Goal: Communication & Community: Answer question/provide support

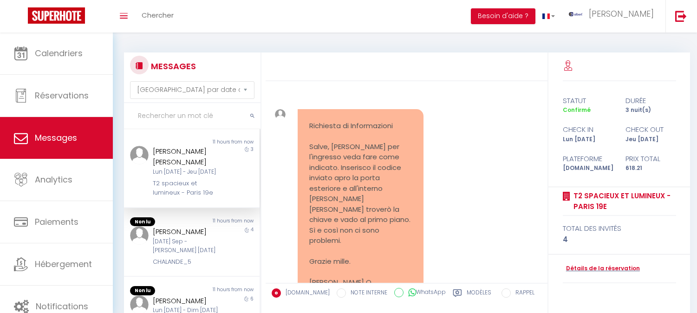
select select "message"
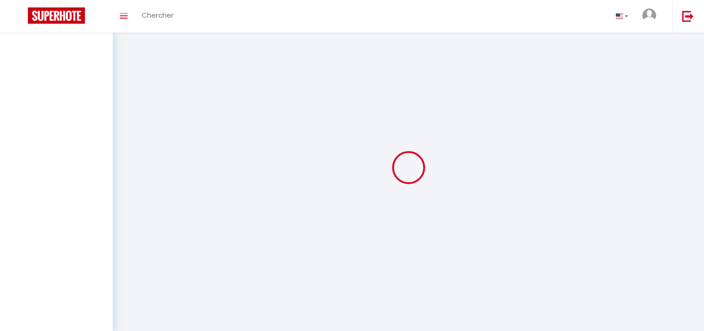
select select "message"
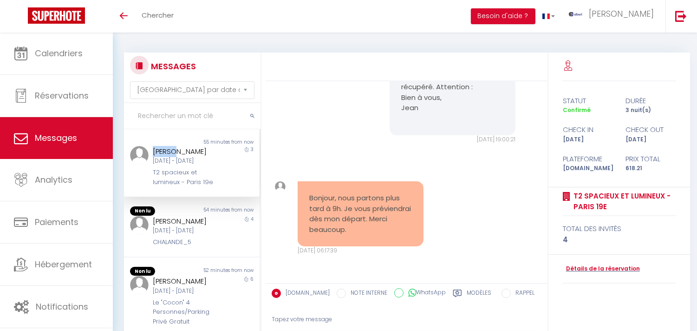
copy div "Cesar"
drag, startPoint x: 174, startPoint y: 151, endPoint x: 153, endPoint y: 152, distance: 20.5
click at [153, 152] on div "[PERSON_NAME]" at bounding box center [186, 151] width 67 height 11
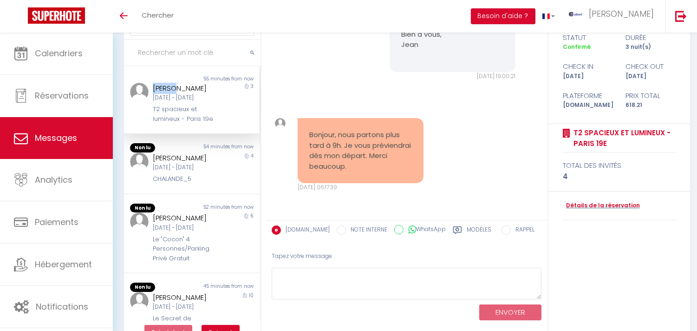
scroll to position [87, 0]
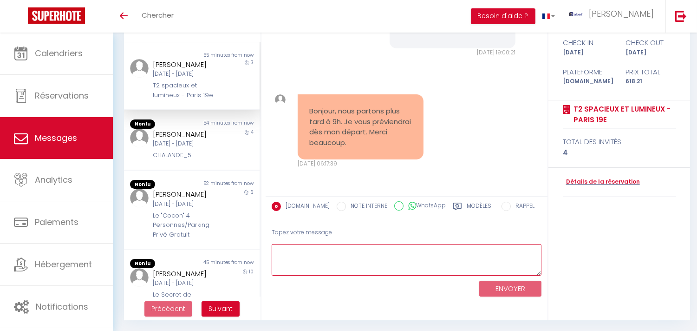
click at [368, 244] on textarea at bounding box center [407, 260] width 270 height 32
paste textarea "Cesar"
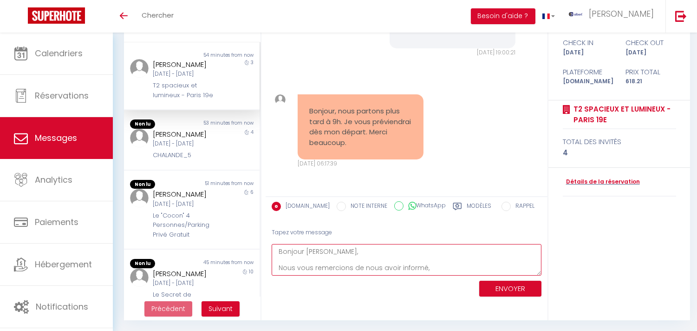
scroll to position [13, 0]
type textarea "Bonjour [PERSON_NAME], Nous vous remercions de nous avoir informé, N'hésitez pa…"
drag, startPoint x: 704, startPoint y: 0, endPoint x: 475, endPoint y: 75, distance: 241.0
click at [475, 76] on div "Bonjour, nous partons plus tard à 9h. Je vous préviendrai dès mon départ. Merci…" at bounding box center [407, 131] width 276 height 111
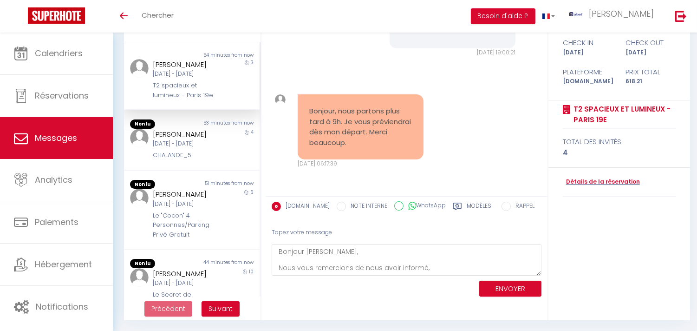
scroll to position [16, 0]
click at [511, 283] on button "ENVOYER" at bounding box center [510, 288] width 62 height 16
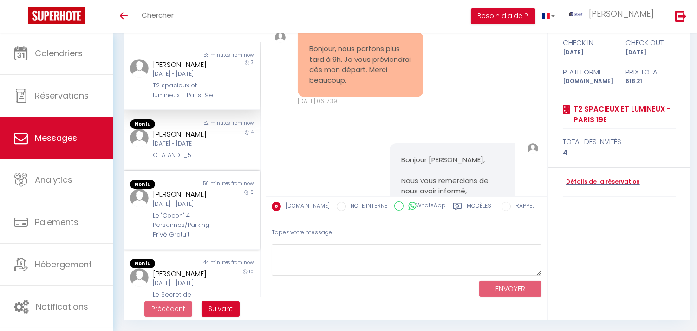
scroll to position [2881, 0]
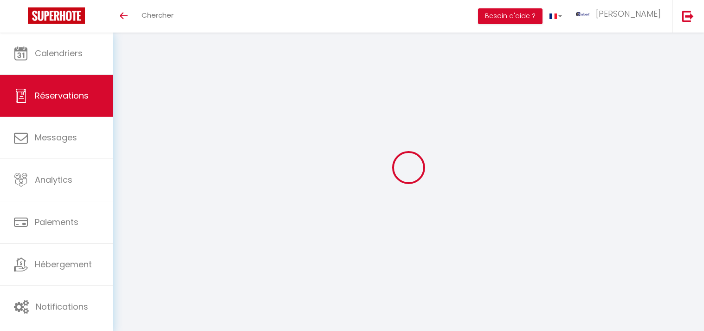
select select "not_cancelled"
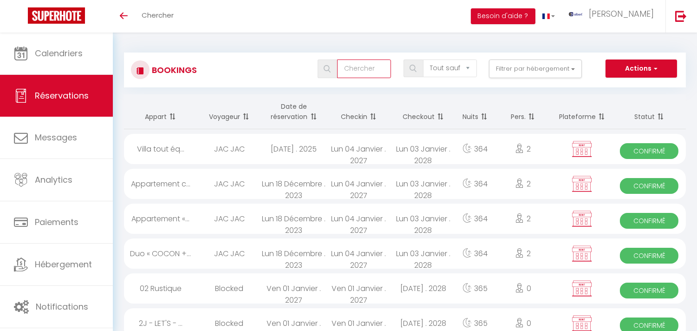
click at [374, 74] on input "text" at bounding box center [364, 68] width 54 height 19
paste input "[PERSON_NAME]"
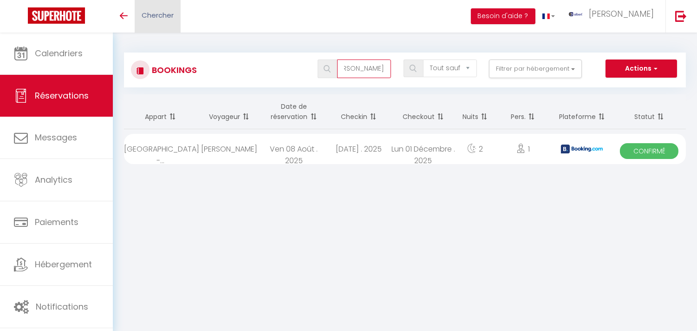
type input "[PERSON_NAME]"
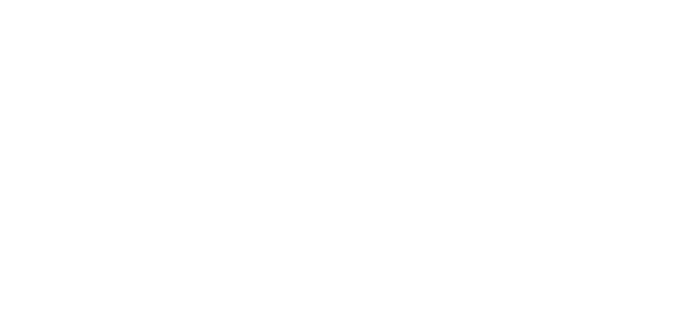
select select "message"
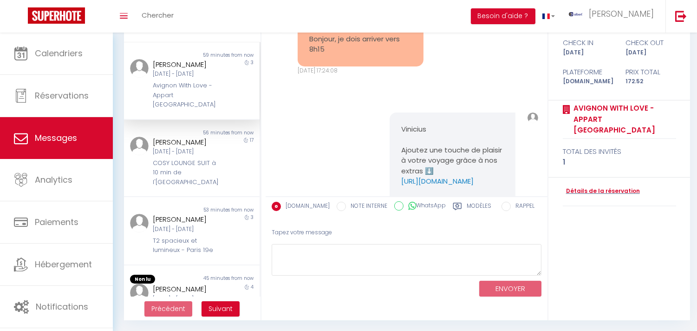
scroll to position [6082, 0]
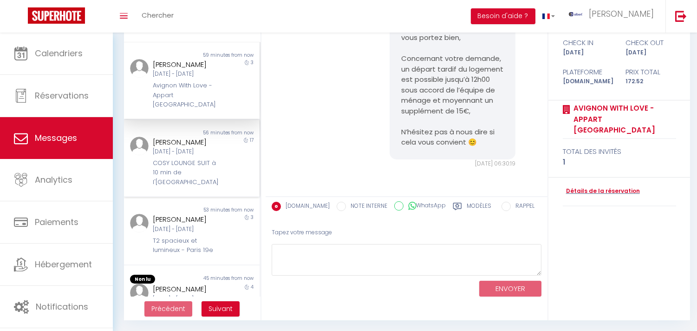
click at [209, 156] on div "[DATE] - [DATE]" at bounding box center [186, 151] width 67 height 9
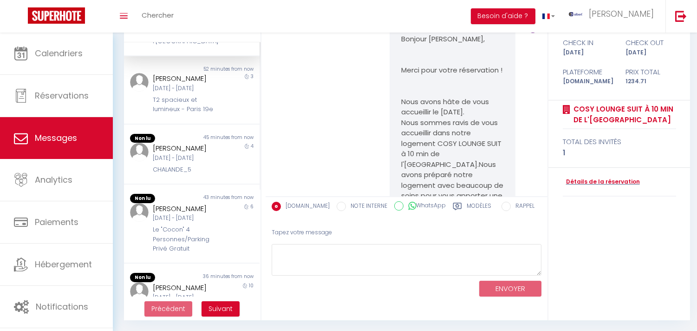
scroll to position [155, 0]
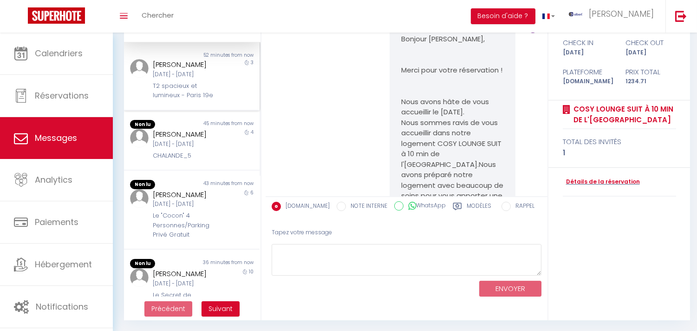
click at [226, 100] on div "3" at bounding box center [243, 79] width 34 height 41
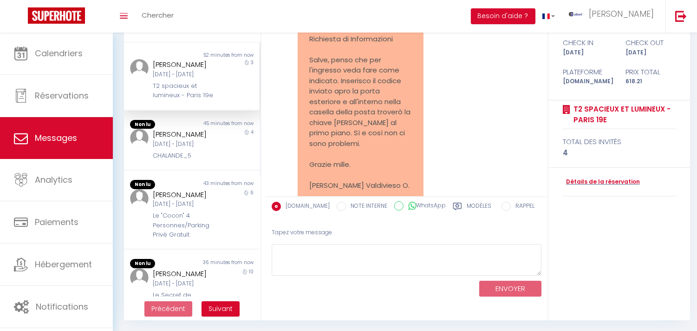
scroll to position [2871, 0]
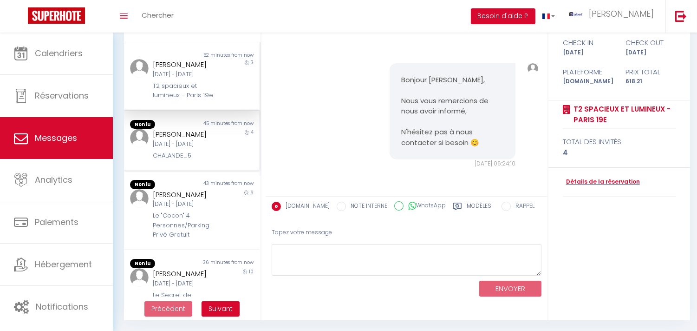
click at [229, 129] on div "45 minutes from now" at bounding box center [226, 124] width 68 height 9
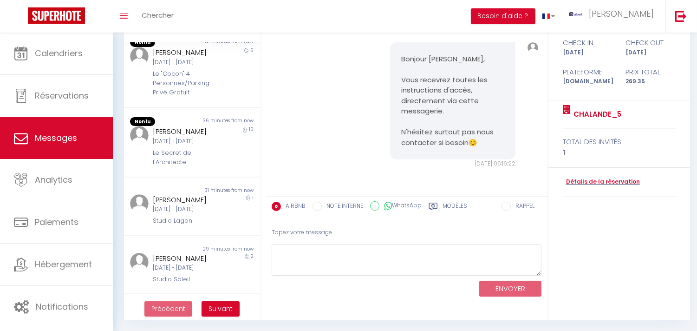
scroll to position [309, 0]
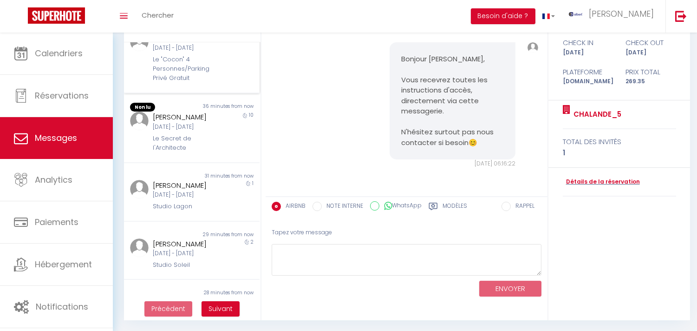
click at [215, 83] on div "[PERSON_NAME] [DATE] - [DATE] Le "Cocon" 4 Personnes/Parking Privé Gratuit" at bounding box center [186, 58] width 79 height 51
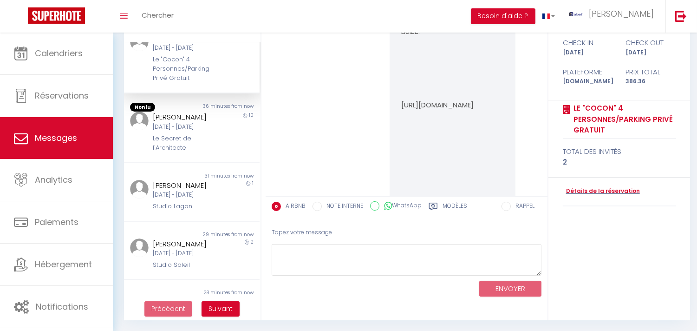
scroll to position [8597, 0]
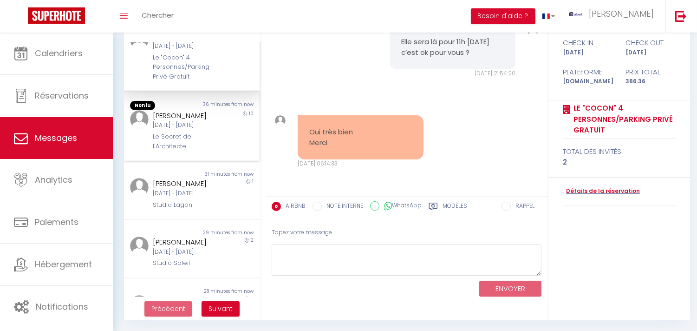
click at [203, 110] on div "36 minutes from now" at bounding box center [226, 105] width 68 height 9
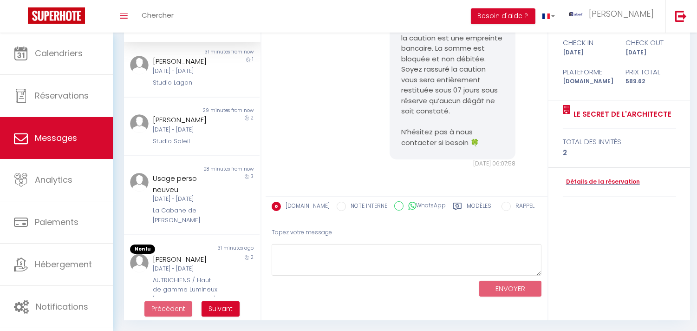
scroll to position [464, 0]
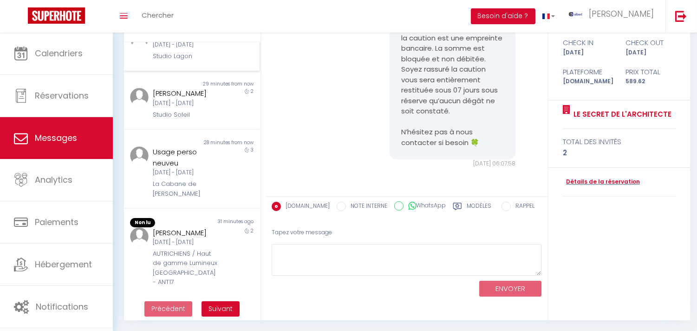
click at [198, 61] on div "Studio Lagon" at bounding box center [186, 56] width 67 height 9
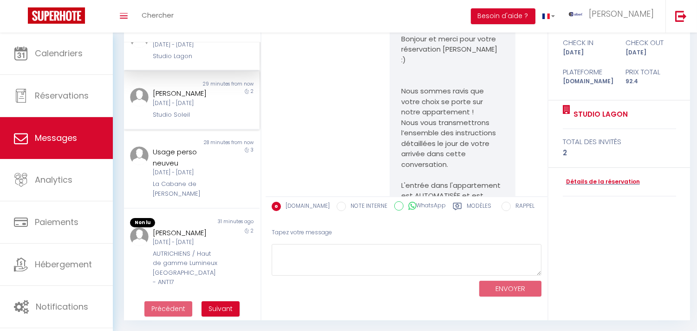
click at [231, 119] on div "2" at bounding box center [243, 104] width 34 height 32
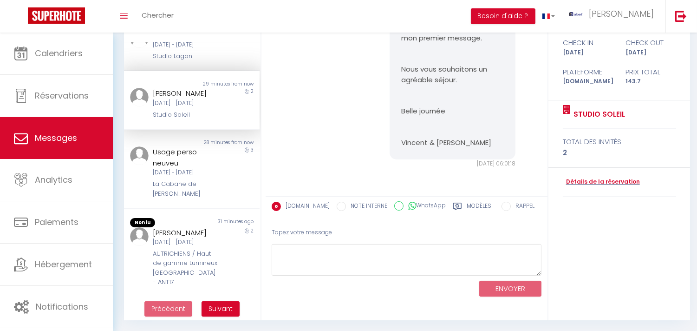
scroll to position [536, 0]
click at [229, 152] on div "3" at bounding box center [243, 172] width 34 height 52
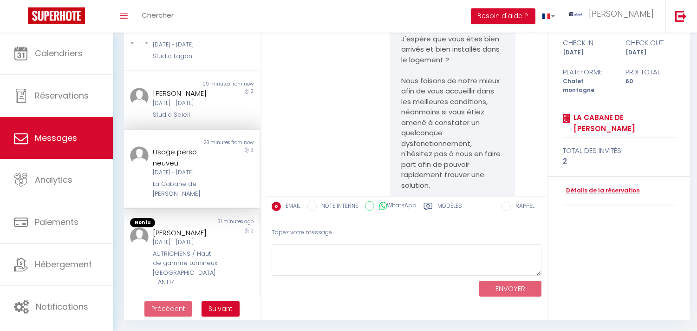
click at [219, 227] on div "[PERSON_NAME] [DATE] - [DATE] AUTRICHIENS / Haut de gamme Lumineux [GEOGRAPHIC_…" at bounding box center [186, 257] width 79 height 60
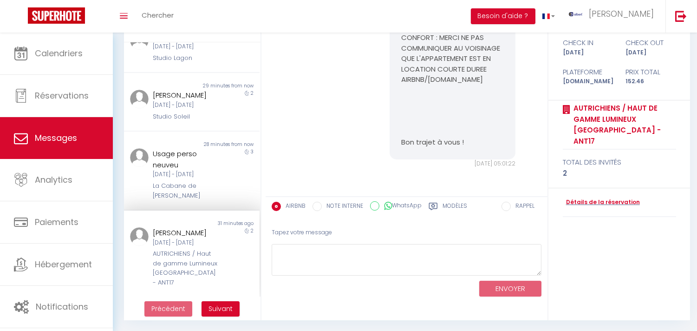
scroll to position [535, 0]
click at [226, 301] on button "Suivant" at bounding box center [221, 309] width 38 height 16
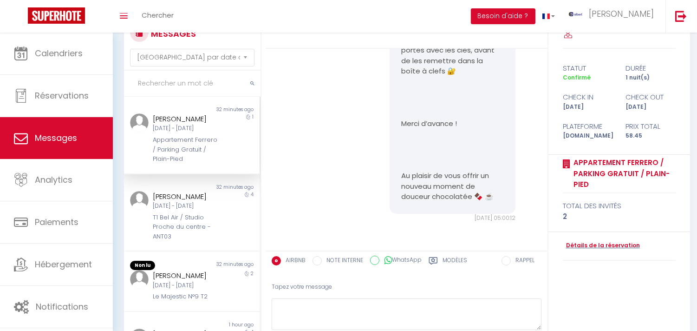
click at [182, 174] on div "Non lu 32 minutes ago [PERSON_NAME] [DATE] - [DATE] Appartement Ferrero / Parki…" at bounding box center [192, 136] width 136 height 78
click at [182, 163] on div "Appartement Ferrero / Parking Gratuit / Plain-Pied" at bounding box center [186, 149] width 67 height 28
click at [180, 191] on div "Non lu" at bounding box center [158, 186] width 68 height 7
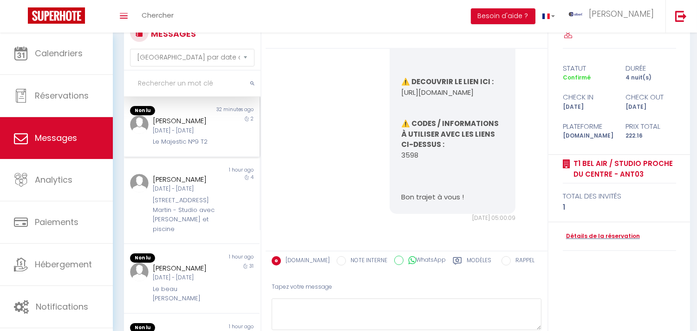
click at [226, 147] on div "2" at bounding box center [243, 131] width 34 height 32
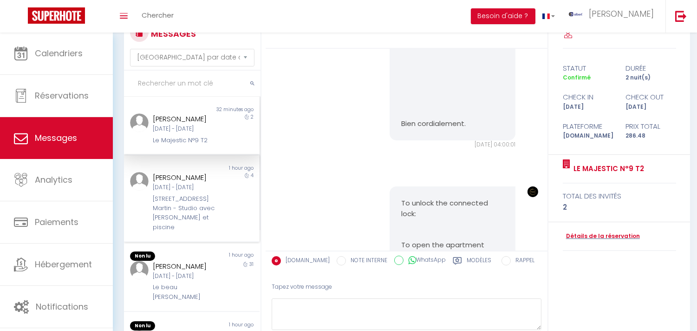
click at [234, 172] on div "1 hour ago" at bounding box center [226, 167] width 68 height 7
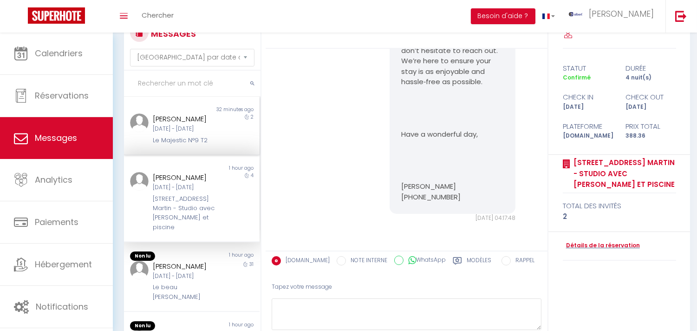
click at [212, 133] on div "[DATE] - [DATE]" at bounding box center [186, 128] width 67 height 9
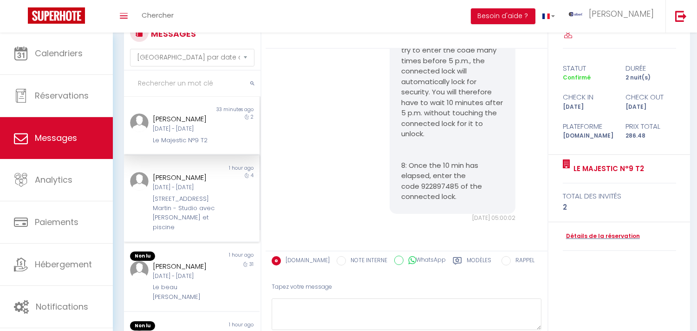
click at [150, 210] on div "[PERSON_NAME][DATE] - [DATE] Avenue [PERSON_NAME] - Studio avec balcon et pisci…" at bounding box center [186, 202] width 79 height 60
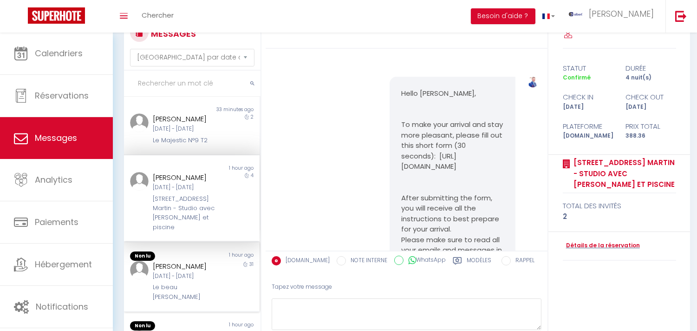
click at [226, 271] on div "Non lu 1 hour ago [PERSON_NAME] [DATE] - [DATE] Le beau [PERSON_NAME] 31" at bounding box center [192, 277] width 136 height 70
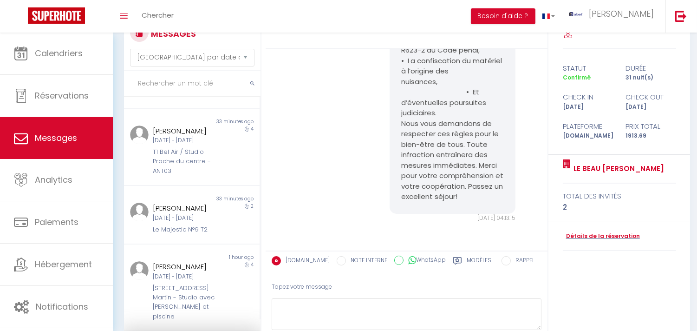
scroll to position [220, 0]
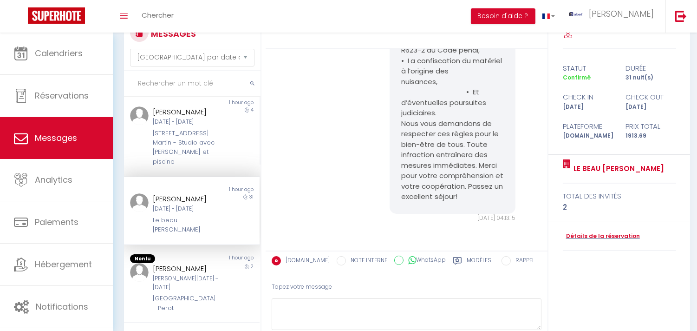
click at [198, 204] on div "[PERSON_NAME]" at bounding box center [186, 198] width 67 height 11
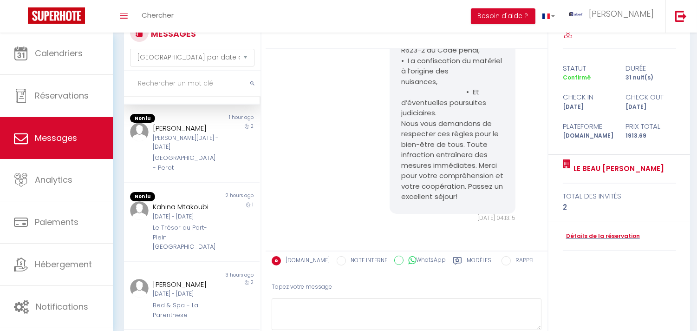
scroll to position [375, 0]
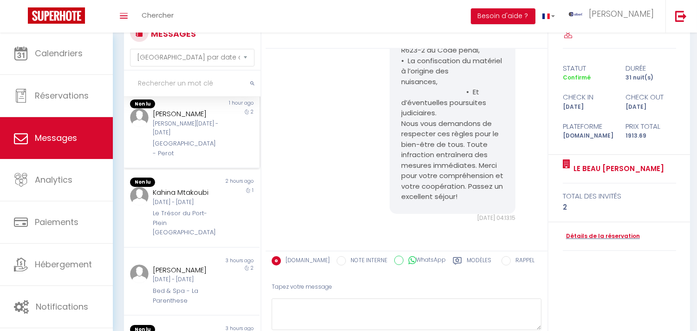
click at [202, 137] on div "[PERSON_NAME][DATE] - [DATE]" at bounding box center [186, 128] width 67 height 18
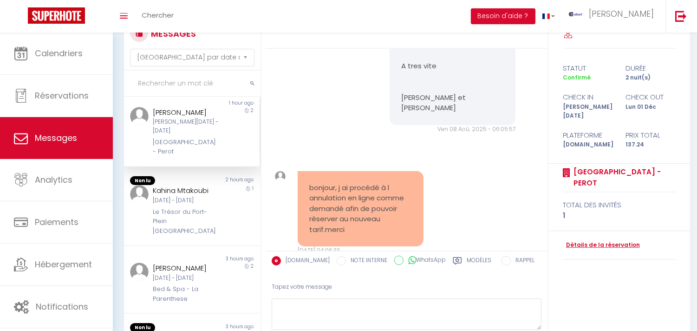
scroll to position [613, 0]
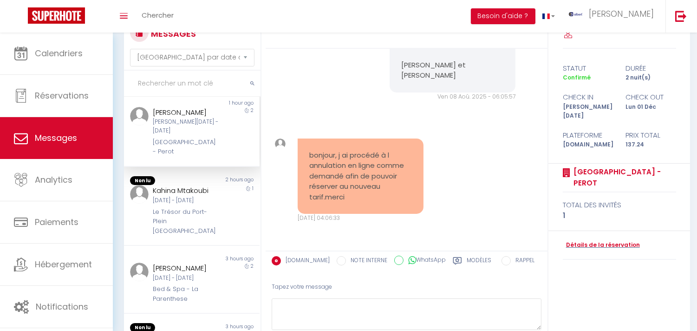
drag, startPoint x: 213, startPoint y: 137, endPoint x: 145, endPoint y: 137, distance: 67.3
click at [147, 137] on div "[PERSON_NAME] [PERSON_NAME][DATE] - [DATE] [GEOGRAPHIC_DATA] - Perot" at bounding box center [186, 132] width 79 height 50
copy div "[PERSON_NAME]"
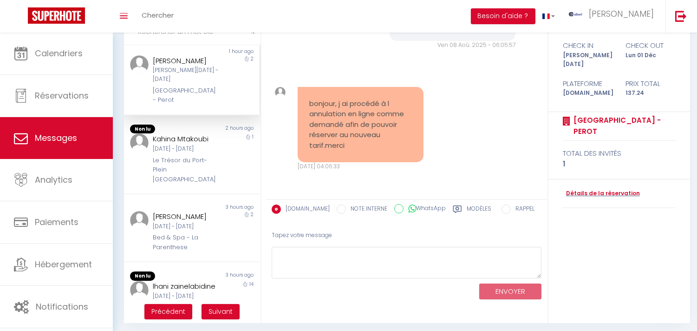
scroll to position [87, 0]
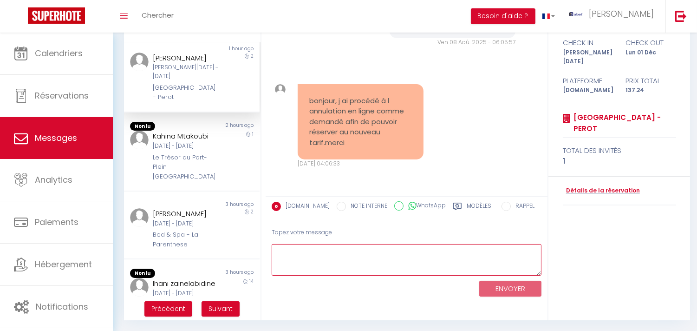
click at [350, 265] on textarea at bounding box center [407, 260] width 270 height 32
paste textarea "[PERSON_NAME]"
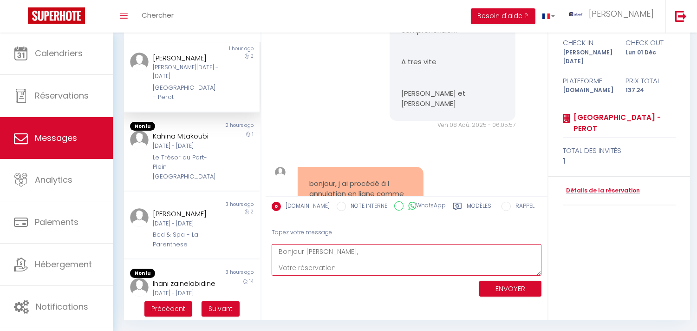
scroll to position [613, 0]
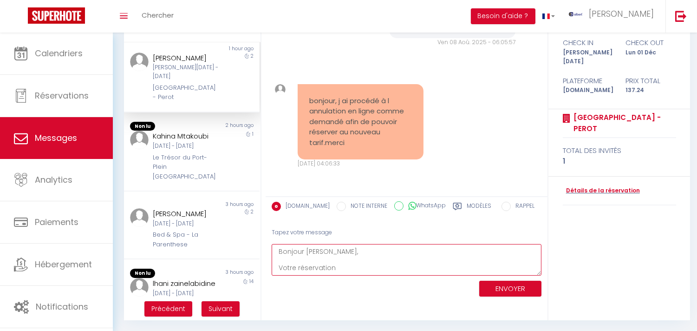
click at [288, 273] on textarea "Bonjour [PERSON_NAME], Votre réservation" at bounding box center [407, 260] width 270 height 32
type textarea "Bonjour [PERSON_NAME], Nous vous remercions de nous avoir informé, N'hésitez pa…"
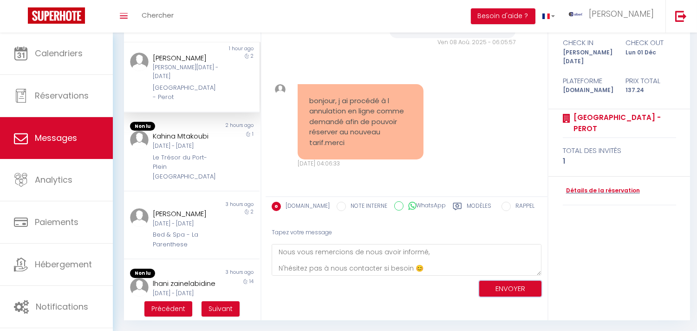
click at [493, 281] on button "ENVOYER" at bounding box center [510, 288] width 62 height 16
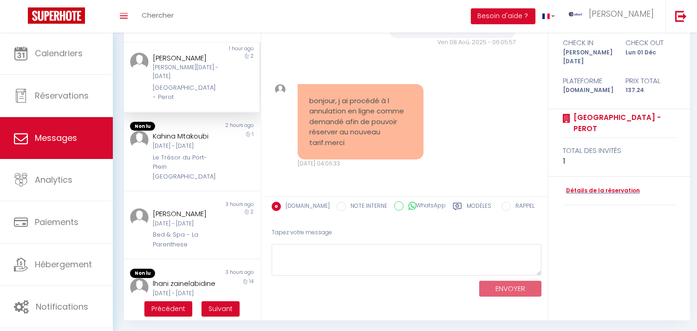
scroll to position [755, 0]
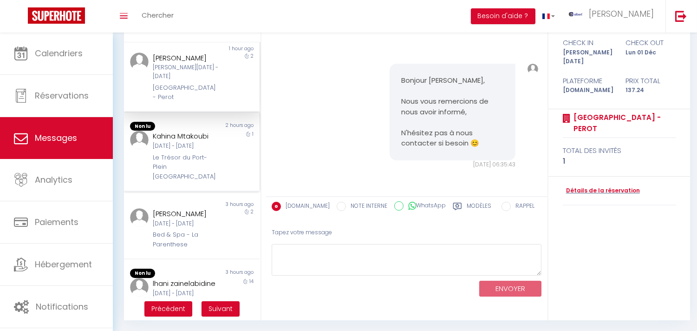
click at [231, 174] on div "1" at bounding box center [243, 155] width 34 height 51
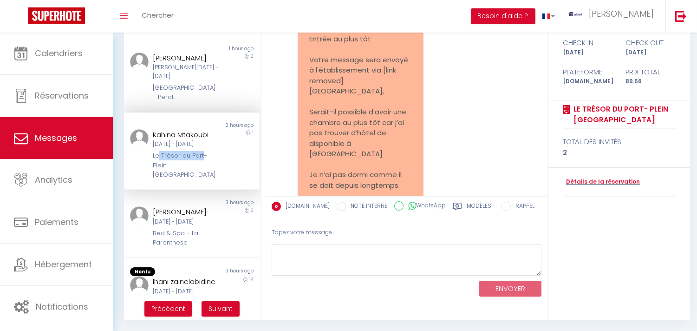
copy div "Trésor du Port"
drag, startPoint x: 157, startPoint y: 171, endPoint x: 201, endPoint y: 171, distance: 44.1
click at [201, 171] on div "Le Trésor du Port- Plein [GEOGRAPHIC_DATA]" at bounding box center [186, 165] width 67 height 28
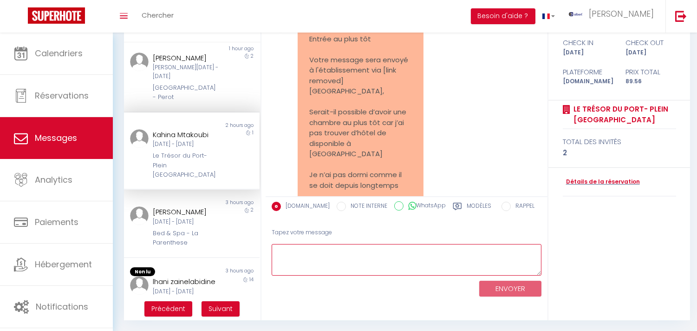
click at [348, 264] on textarea at bounding box center [407, 260] width 270 height 32
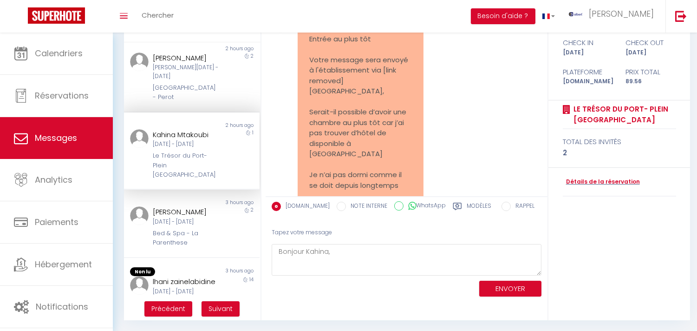
click at [419, 142] on div "Entrée au plus tôt Votre message sera envoyé à l'établissement via [link remove…" at bounding box center [361, 184] width 138 height 325
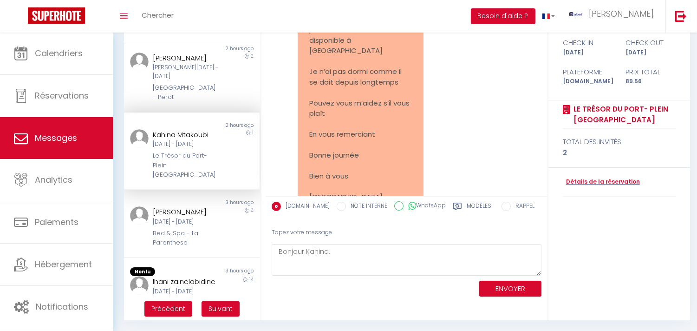
scroll to position [124, 0]
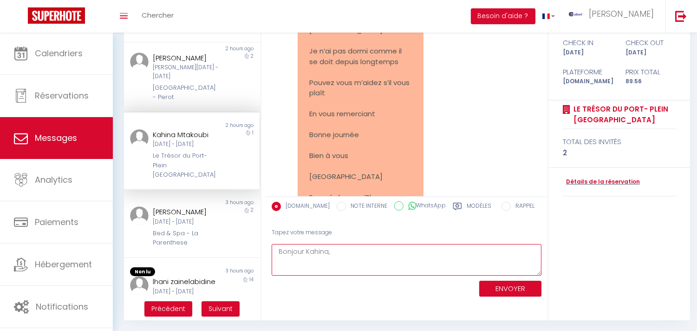
click at [339, 259] on textarea "Bonjour Kahina," at bounding box center [407, 260] width 270 height 32
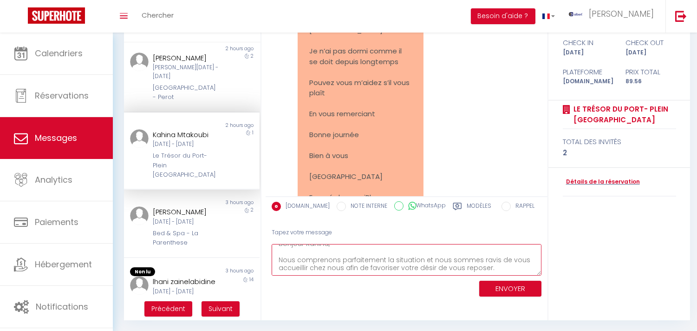
scroll to position [21, 0]
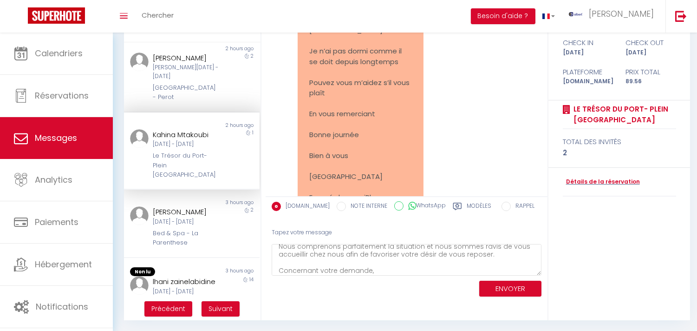
click at [414, 310] on div "Entrée au plus tôt Votre message sera envoyé à l'établissement via [link remove…" at bounding box center [407, 143] width 283 height 355
click at [488, 251] on textarea "Bonjour Kahina, Nous comprenons parfaitement la situation et nous sommes ravis …" at bounding box center [407, 260] width 270 height 32
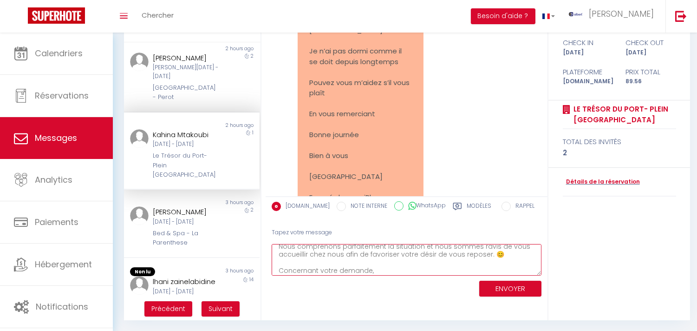
click at [489, 248] on textarea "Bonjour Kahina, Nous comprenons parfaitement la situation et nous sommes ravis …" at bounding box center [407, 260] width 270 height 32
click at [489, 254] on textarea "Bonjour Kahina, Nous comprenons parfaitement la situation et nous sommes ravis …" at bounding box center [407, 260] width 270 height 32
click at [387, 275] on div "ENVOYER" at bounding box center [407, 287] width 270 height 25
click at [387, 271] on textarea "Bonjour Kahina, Nous comprenons parfaitement la situation et nous sommes ravis …" at bounding box center [407, 260] width 270 height 32
paste textarea "Une arrivée anticipée au logement est possible, sous réserve de confirmation pa…"
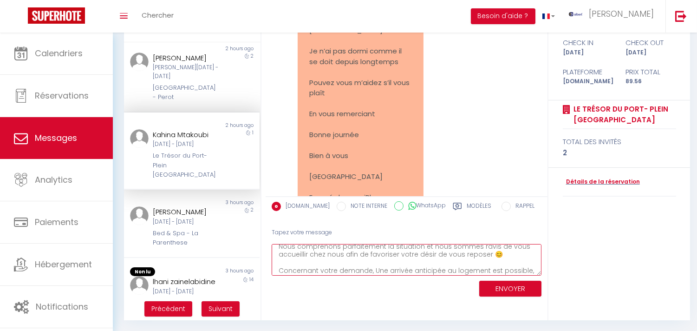
scroll to position [46, 0]
click at [378, 244] on textarea "Bonjour Kahina, Nous comprenons parfaitement la situation et nous sommes ravis …" at bounding box center [407, 260] width 270 height 32
click at [334, 259] on textarea "Bonjour Kahina, Nous comprenons parfaitement la situation et nous sommes ravis …" at bounding box center [407, 260] width 270 height 32
click at [335, 265] on textarea "Bonjour Kahina, Nous comprenons parfaitement la situation et nous sommes ravis …" at bounding box center [407, 260] width 270 height 32
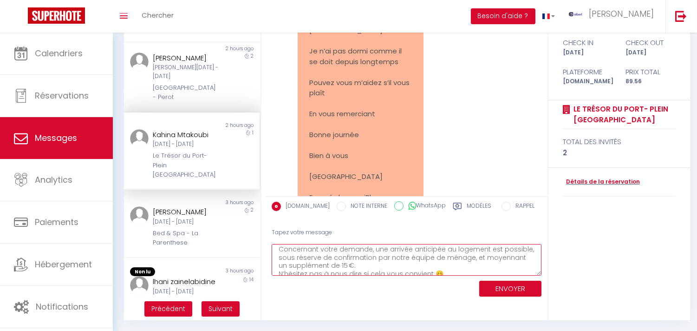
click at [352, 262] on textarea "Bonjour Kahina, Nous comprenons parfaitement la situation et nous sommes ravis …" at bounding box center [407, 260] width 270 height 32
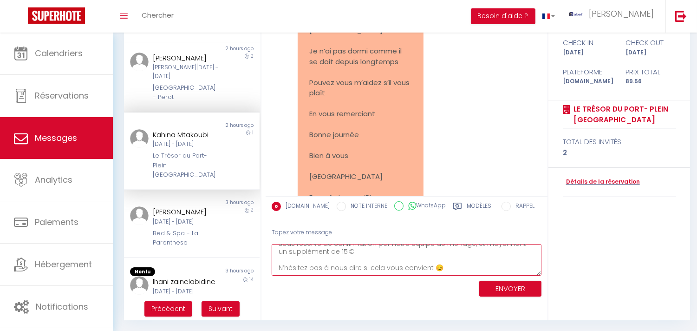
click at [456, 270] on textarea "Bonjour Kahina, Nous comprenons parfaitement la situation et nous sommes ravis …" at bounding box center [407, 260] width 270 height 32
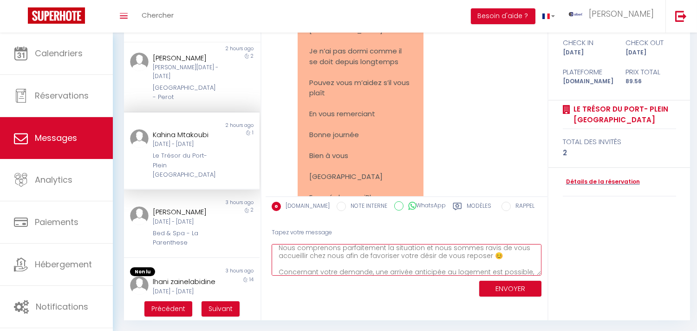
scroll to position [0, 0]
type textarea "Bonjour Kahina, Nous comprenons parfaitement la situation et nous sommes ravis …"
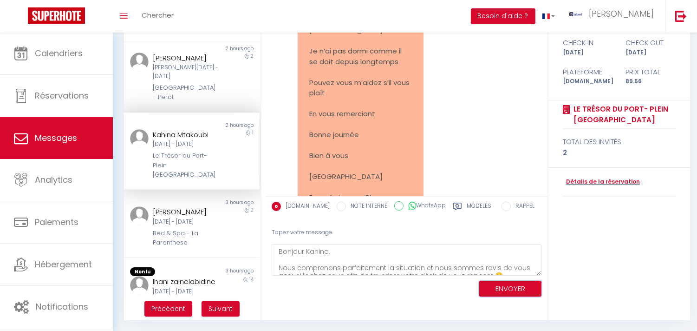
click at [499, 283] on button "ENVOYER" at bounding box center [510, 288] width 62 height 16
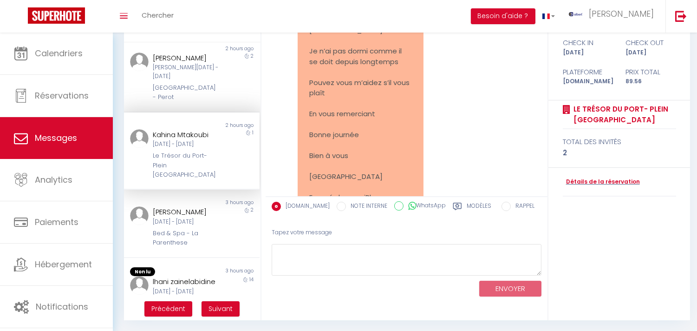
scroll to position [446, 0]
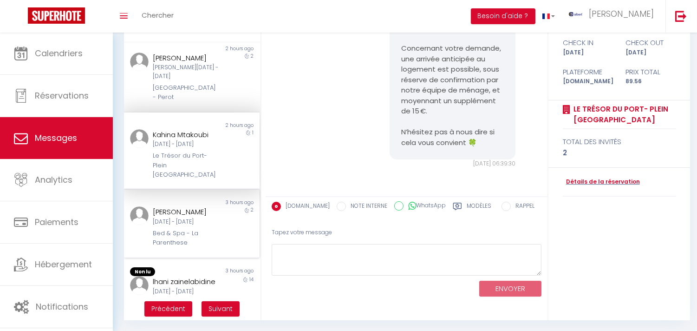
click at [202, 217] on div "[PERSON_NAME]" at bounding box center [186, 211] width 67 height 11
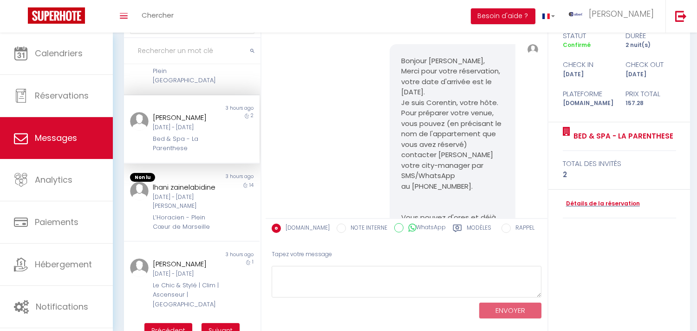
scroll to position [87, 0]
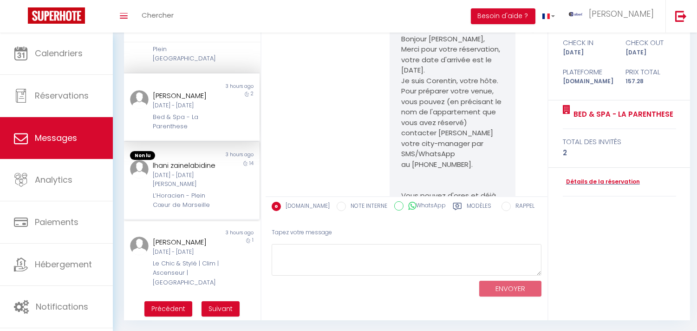
click at [215, 172] on div "lhani zainelabidine [DATE] - [DATE][PERSON_NAME] L’Horacien - Plein Cœur de Mar…" at bounding box center [186, 185] width 79 height 50
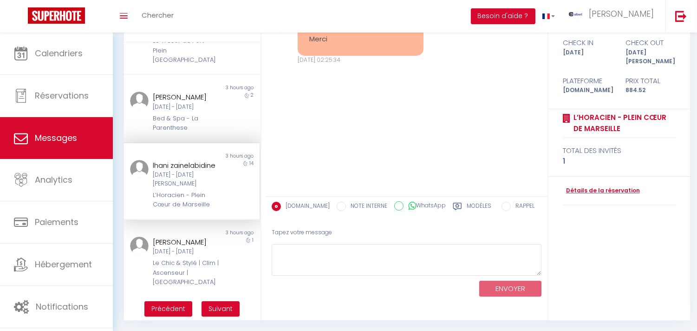
scroll to position [525, 0]
click at [210, 253] on div "[DATE] - [DATE]" at bounding box center [186, 251] width 67 height 9
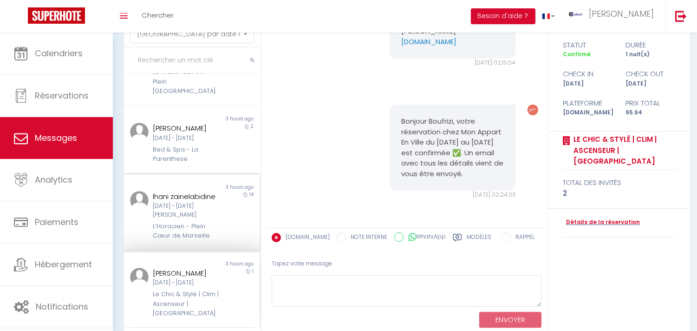
scroll to position [87, 0]
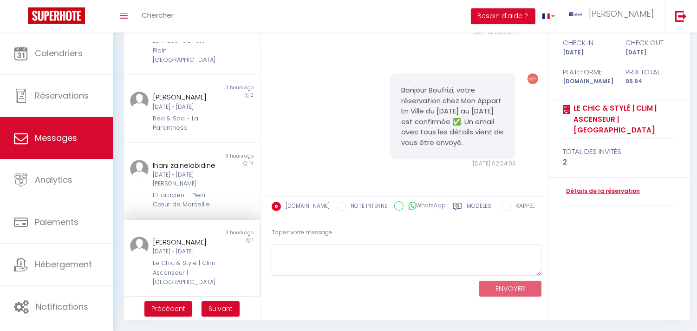
click at [218, 299] on ul "Précédent Suivant" at bounding box center [192, 308] width 137 height 24
click at [218, 301] on button "Suivant" at bounding box center [221, 309] width 38 height 16
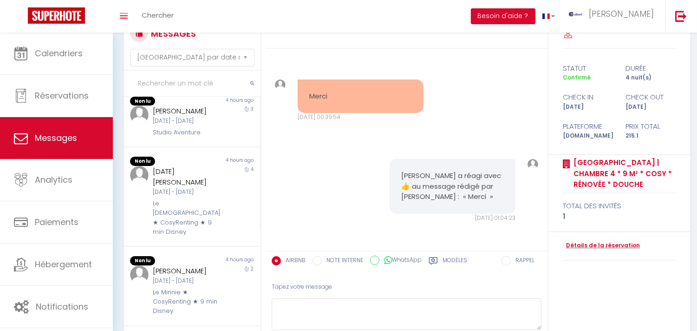
scroll to position [0, 0]
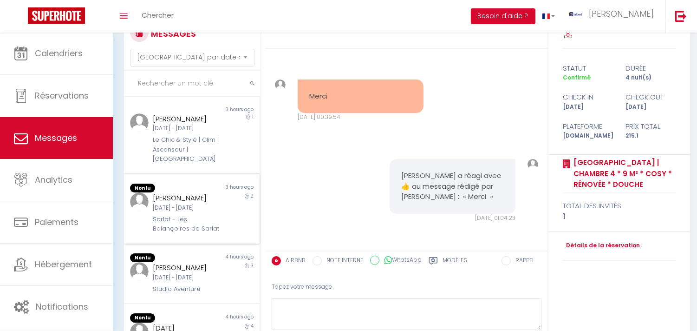
click at [214, 212] on div "[DATE] - [DATE]" at bounding box center [186, 207] width 67 height 9
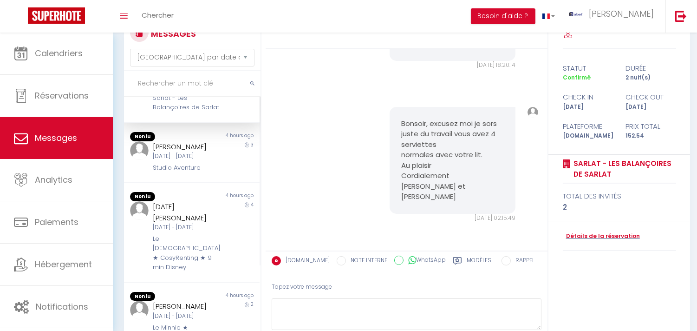
scroll to position [155, 0]
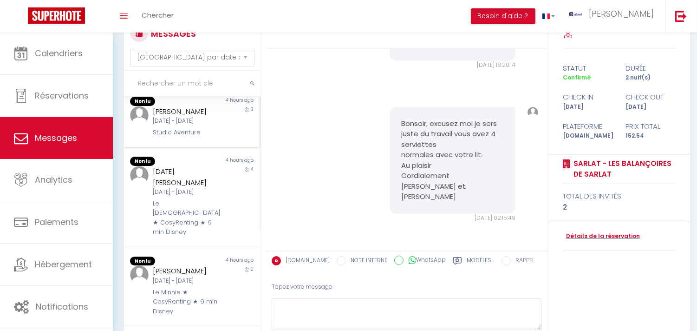
click at [204, 148] on div "Non lu 4 hours ago [PERSON_NAME] [DATE] - [DATE] Studio Aventure 3" at bounding box center [192, 117] width 136 height 60
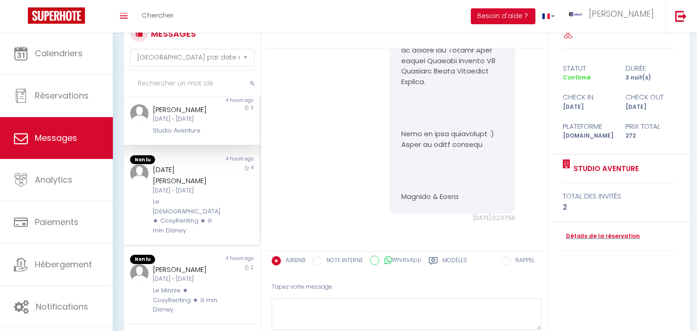
click at [203, 186] on div "[DATE][PERSON_NAME]" at bounding box center [186, 175] width 67 height 22
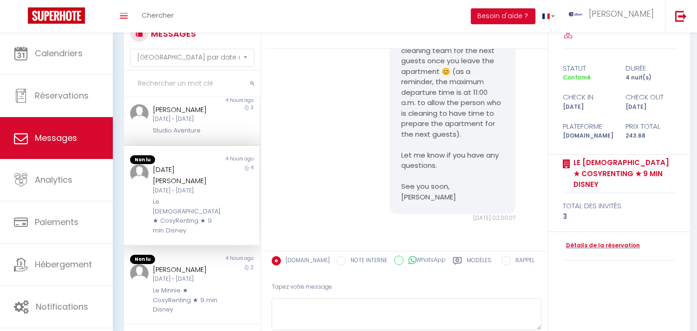
scroll to position [309, 0]
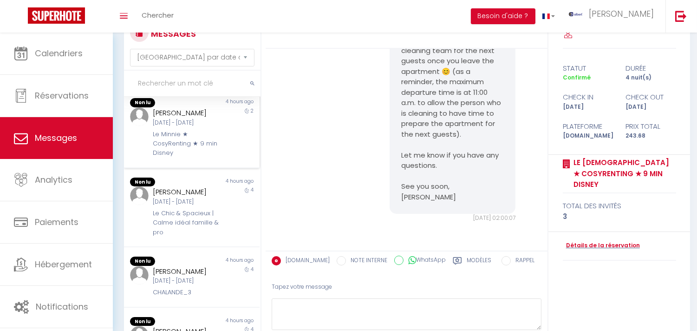
click at [205, 127] on div "[DATE] - [DATE]" at bounding box center [186, 122] width 67 height 9
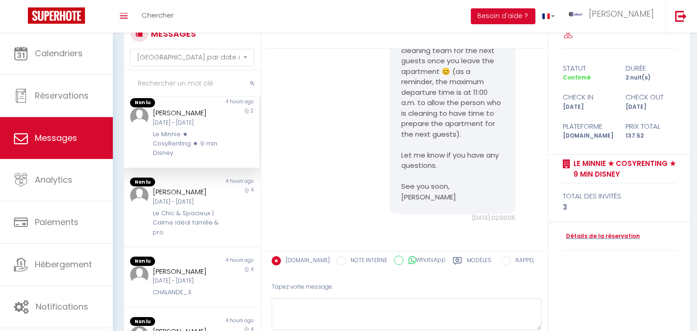
scroll to position [2652, 0]
click at [205, 156] on div "Le Minnie ★ CosyRenting ★ 9 min Disney" at bounding box center [186, 142] width 67 height 28
click at [209, 196] on div "[PERSON_NAME]" at bounding box center [186, 190] width 67 height 11
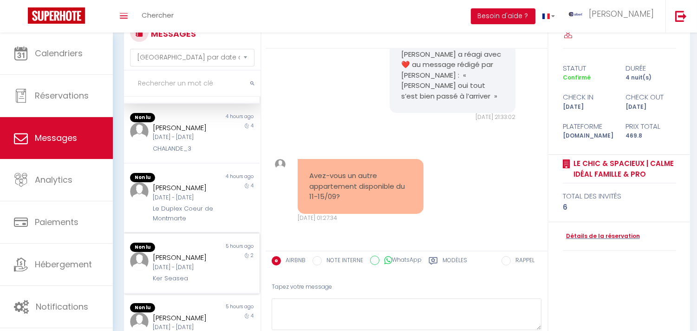
scroll to position [435, 0]
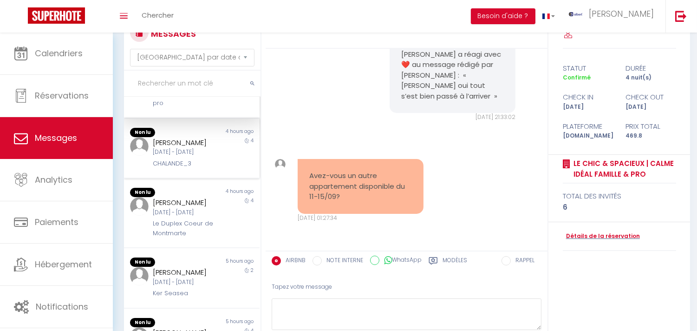
click at [195, 137] on div "4 hours ago" at bounding box center [226, 132] width 68 height 9
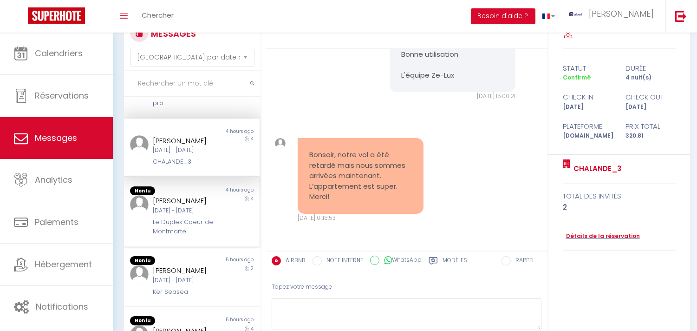
click at [203, 247] on div "Non lu 4 hours ago [PERSON_NAME] [DATE] - [DATE] Le Duplex Coeur de Montmarte 4" at bounding box center [192, 212] width 136 height 70
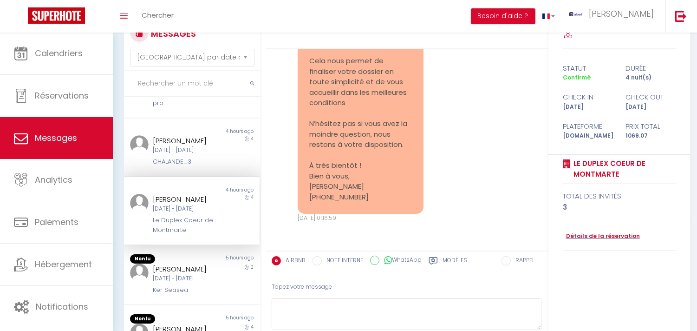
scroll to position [587, 0]
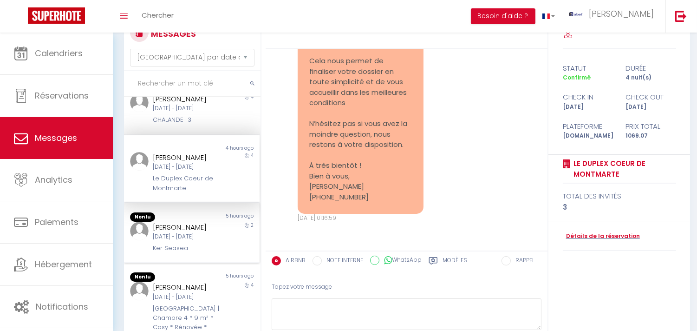
click at [204, 245] on div "Non lu 5 hours ago [PERSON_NAME] [DATE] - [DATE] Ker Seasea 2" at bounding box center [192, 233] width 136 height 60
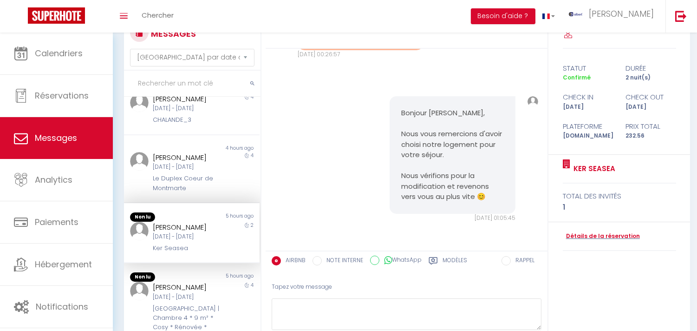
scroll to position [641, 0]
click at [208, 281] on div "[PERSON_NAME]" at bounding box center [186, 286] width 67 height 11
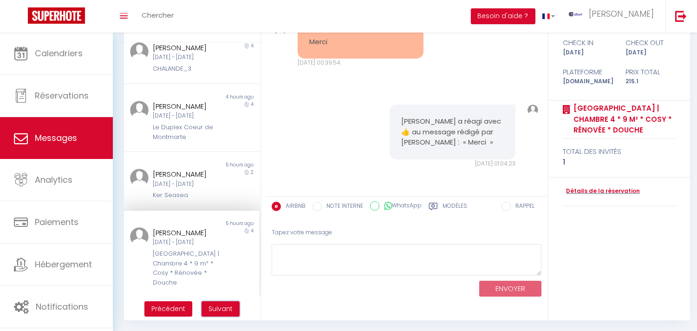
click at [215, 305] on span "Suivant" at bounding box center [221, 308] width 24 height 9
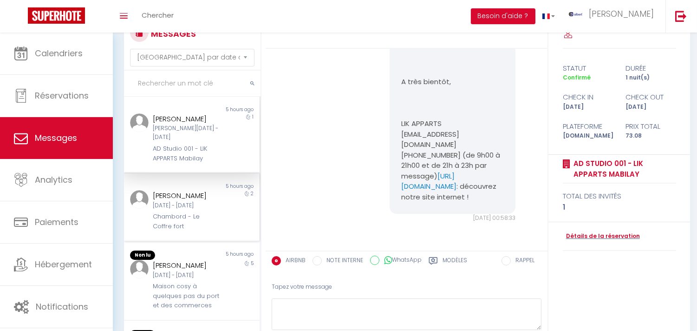
click at [208, 210] on div "[DATE] - [DATE]" at bounding box center [186, 205] width 67 height 9
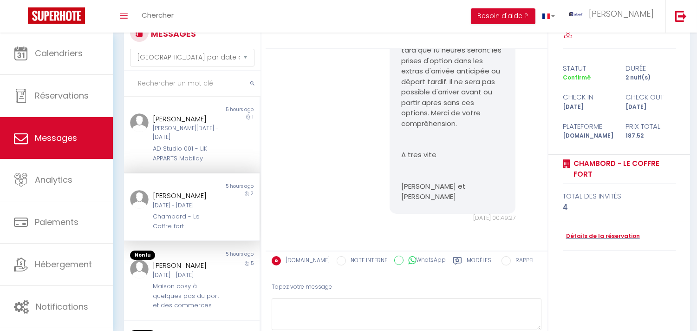
scroll to position [155, 0]
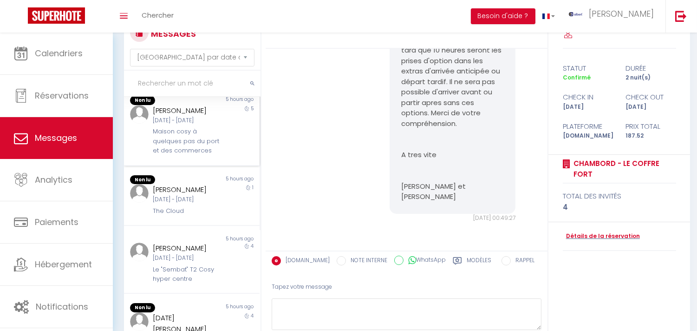
click at [207, 155] on div "Maison cosy à quelques pas du port et des commerces" at bounding box center [186, 141] width 67 height 28
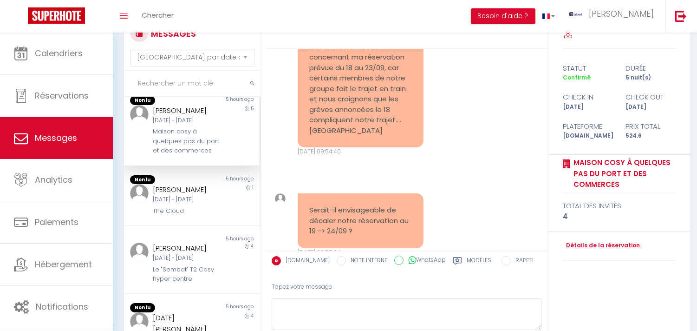
scroll to position [2217, 0]
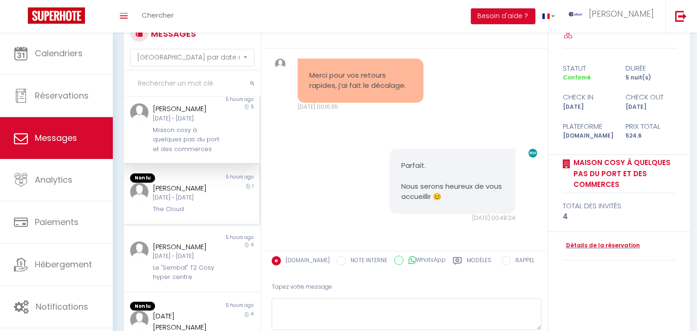
click at [202, 194] on div "[PERSON_NAME]" at bounding box center [186, 188] width 67 height 11
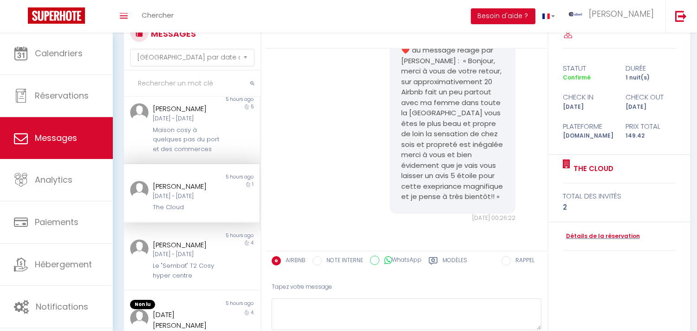
scroll to position [309, 0]
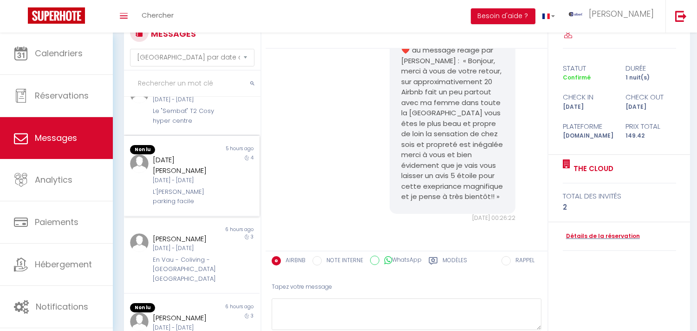
click at [202, 176] on div "[DATE][PERSON_NAME]" at bounding box center [186, 165] width 67 height 22
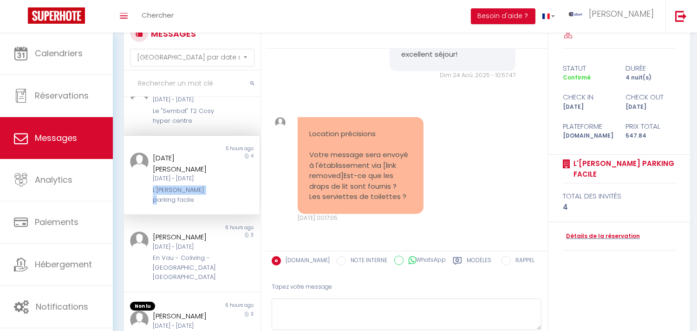
copy div "L'[PERSON_NAME]"
drag, startPoint x: 148, startPoint y: 233, endPoint x: 206, endPoint y: 233, distance: 58.5
click at [206, 204] on div "[DATE][PERSON_NAME] [DATE] - [DATE] L'[PERSON_NAME] parking facile" at bounding box center [186, 178] width 79 height 52
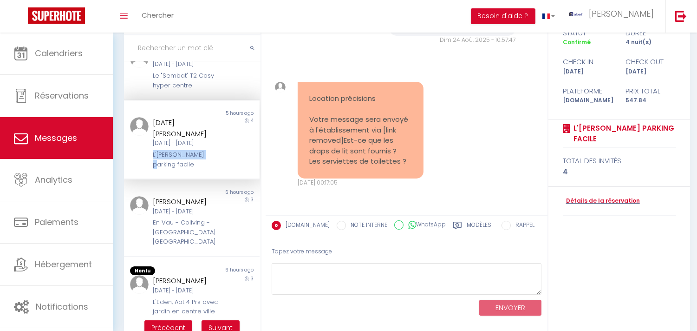
scroll to position [87, 0]
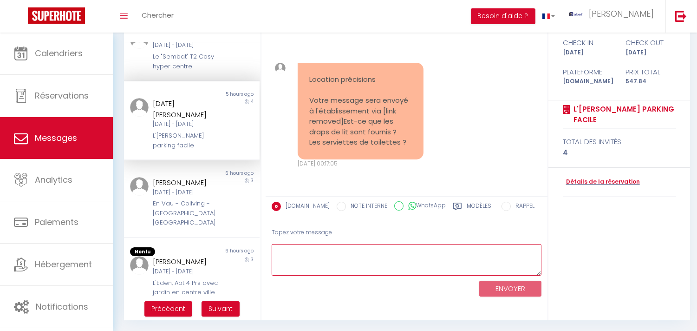
click at [393, 246] on textarea at bounding box center [407, 260] width 270 height 32
type textarea "b"
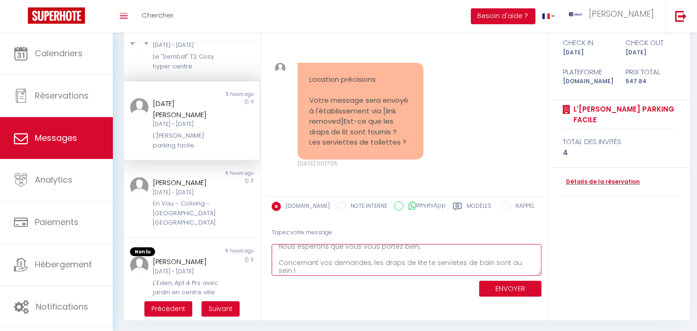
scroll to position [19, 0]
click at [423, 267] on textarea "Bonjour [DATE], Nous espérons que vous vous portez bien, Concernant vos demande…" at bounding box center [407, 260] width 270 height 32
click at [421, 266] on textarea "Bonjour [DATE], Nous espérons que vous vous portez bien, Concernant vos demande…" at bounding box center [407, 260] width 270 height 32
click at [500, 265] on textarea "Bonjour [DATE], Nous espérons que vous vous portez bien, Concernant vos demande…" at bounding box center [407, 260] width 270 height 32
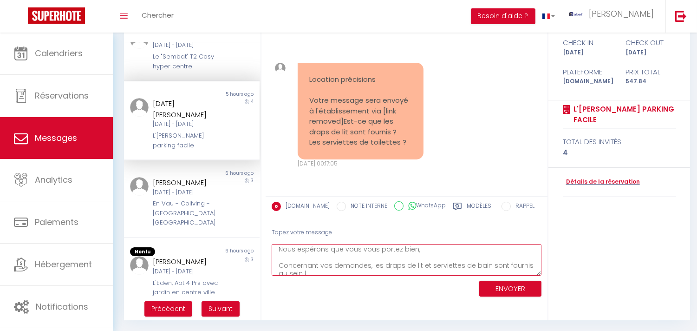
scroll to position [24, 0]
click at [353, 273] on textarea "Bonjour [DATE], Nous espérons que vous vous portez bien, Concernant vos demande…" at bounding box center [407, 260] width 270 height 32
click at [367, 247] on textarea "Bonjour [DATE], Nous espérons que vous vous portez bien, Concernant vos demande…" at bounding box center [407, 260] width 270 height 32
type textarea "Bonjour [DATE], Nous espérons que vous vous portez bien, Concernant vos demande…"
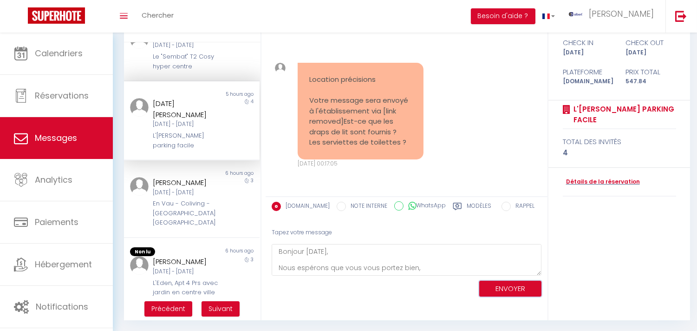
click at [500, 281] on button "ENVOYER" at bounding box center [510, 288] width 62 height 16
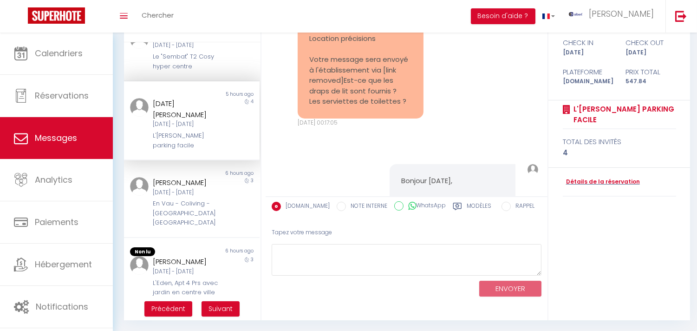
scroll to position [1368, 0]
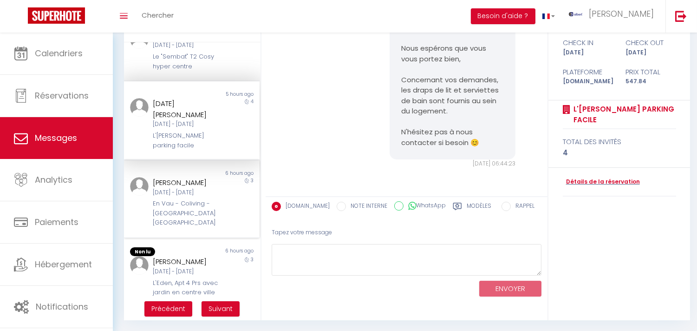
click at [215, 228] on div "[PERSON_NAME][DATE] - [DATE] En Vau - Coliving - [GEOGRAPHIC_DATA]" at bounding box center [186, 202] width 79 height 51
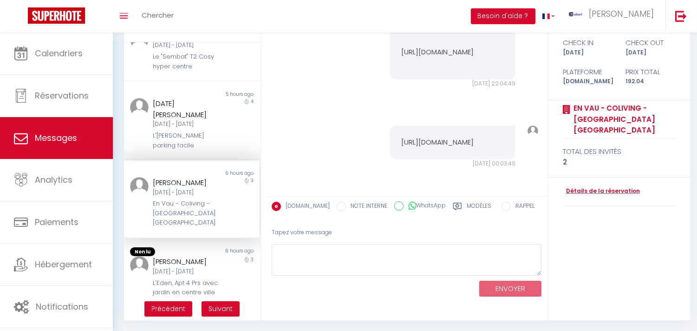
scroll to position [464, 0]
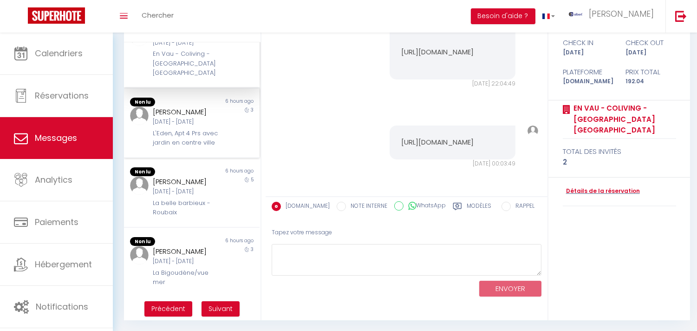
click at [200, 148] on div "L'Eden, Apt 4 Prs avec jardin en centre ville" at bounding box center [186, 138] width 67 height 19
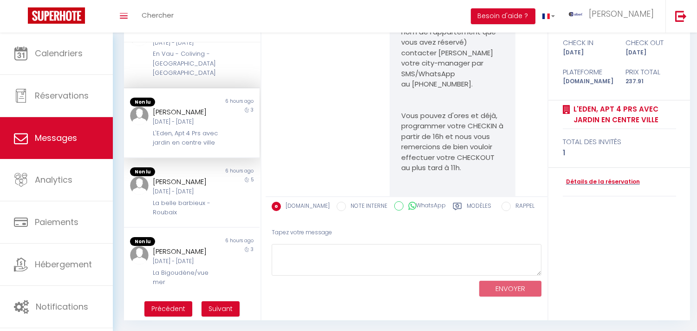
scroll to position [3341, 0]
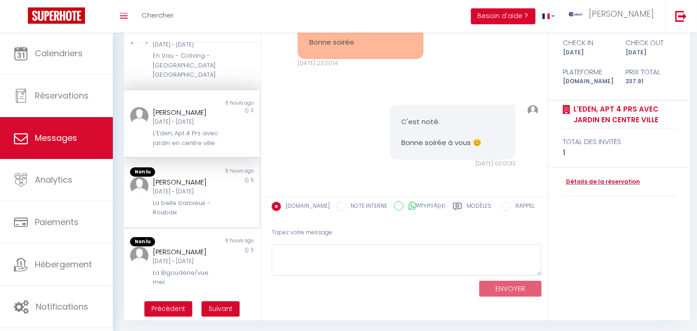
click at [200, 188] on div "[PERSON_NAME]" at bounding box center [186, 181] width 67 height 11
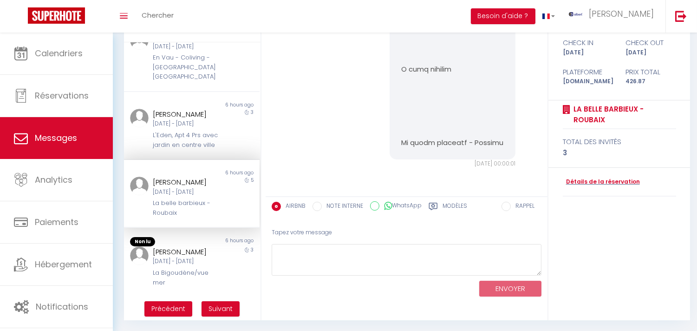
scroll to position [525, 0]
click at [203, 257] on div "[DATE] - [DATE]" at bounding box center [186, 261] width 67 height 9
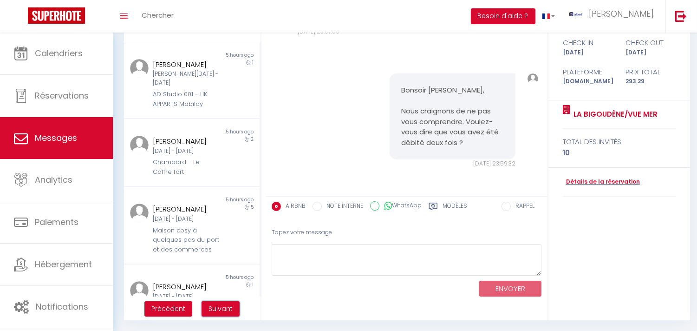
click at [214, 307] on span "Suivant" at bounding box center [221, 308] width 24 height 9
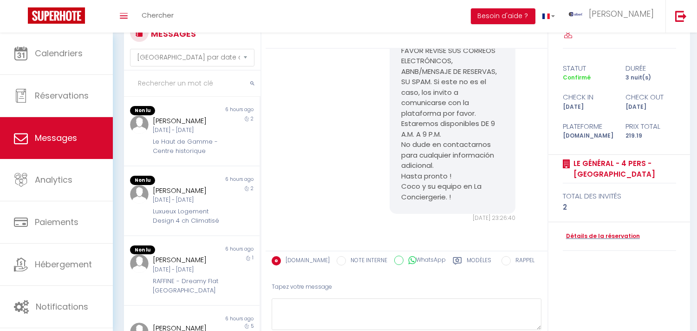
scroll to position [408, 0]
click at [214, 133] on div "[DATE] - [DATE]" at bounding box center [186, 130] width 67 height 9
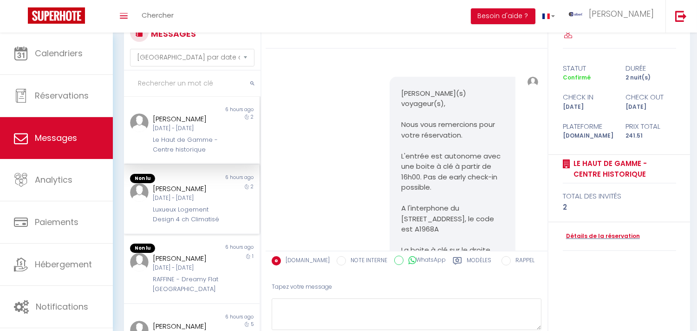
click at [223, 183] on div "6 hours ago" at bounding box center [226, 178] width 68 height 9
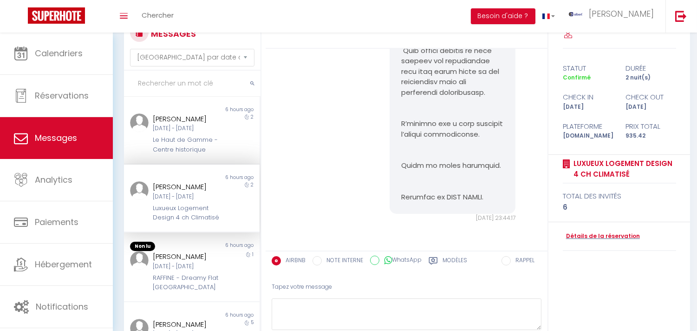
scroll to position [155, 0]
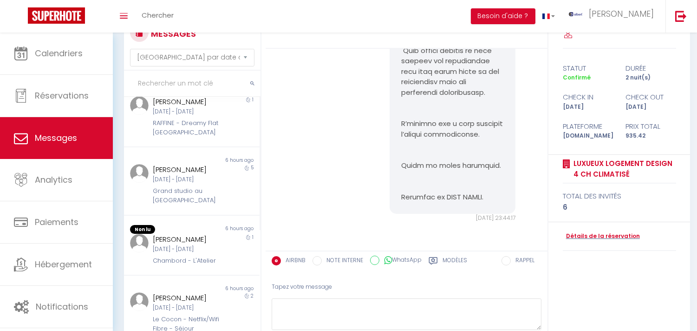
click at [226, 137] on div "1" at bounding box center [243, 116] width 34 height 41
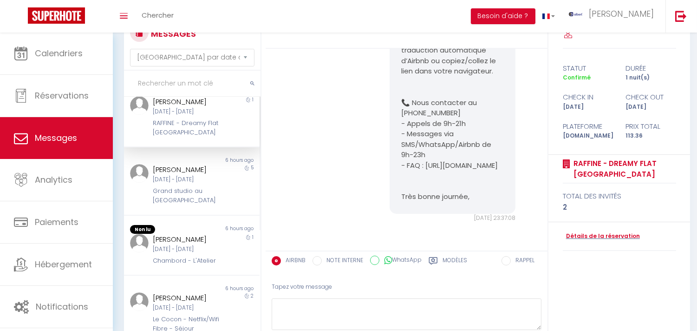
scroll to position [968, 0]
click at [223, 145] on div "Non lu 6 hours ago [PERSON_NAME] [DATE] - [DATE] RAFFINE - Dreamy Flat [GEOGRAP…" at bounding box center [192, 112] width 136 height 68
click at [228, 163] on div "6 hours ago" at bounding box center [226, 158] width 68 height 7
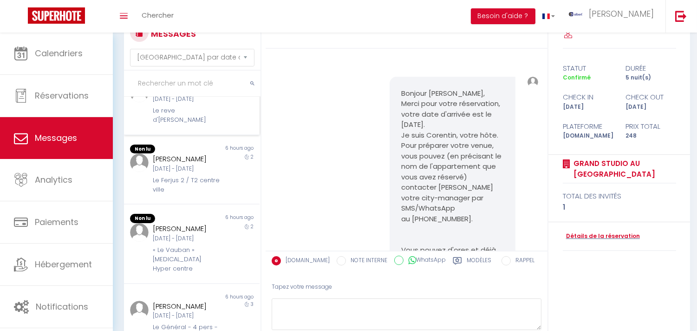
click at [231, 202] on div "Non lu 6 hours ago [PERSON_NAME] [DATE] - [DATE] [GEOGRAPHIC_DATA] - Centre his…" at bounding box center [192, 4] width 136 height 693
click at [231, 135] on div "Non lu 6 hours ago [PERSON_NAME][DATE] - [DATE] Le reve d'Alice 2" at bounding box center [192, 101] width 136 height 68
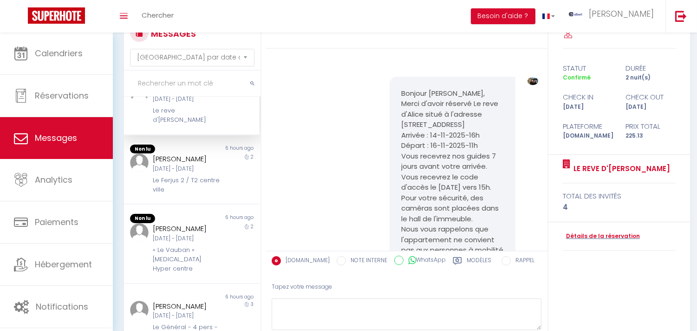
scroll to position [157, 0]
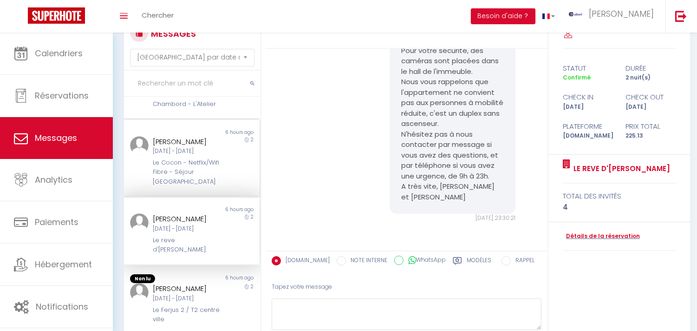
click at [196, 197] on div "Non lu 6 hours ago [PERSON_NAME][DATE] - [DATE] Le Cocon - Netflix/Wifi Fibre -…" at bounding box center [192, 158] width 136 height 78
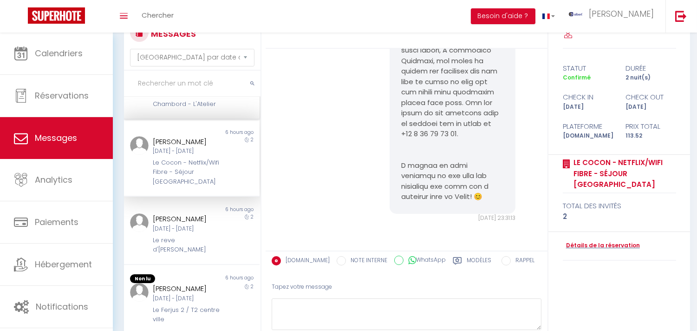
click at [196, 78] on div "6 hours ago" at bounding box center [226, 72] width 68 height 9
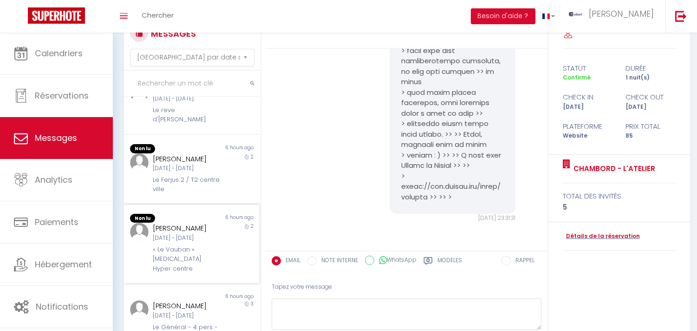
click at [195, 208] on div "Non lu 6 hours ago [PERSON_NAME] [DATE] - [DATE] « Le Vauban » [MEDICAL_DATA] H…" at bounding box center [192, 243] width 136 height 79
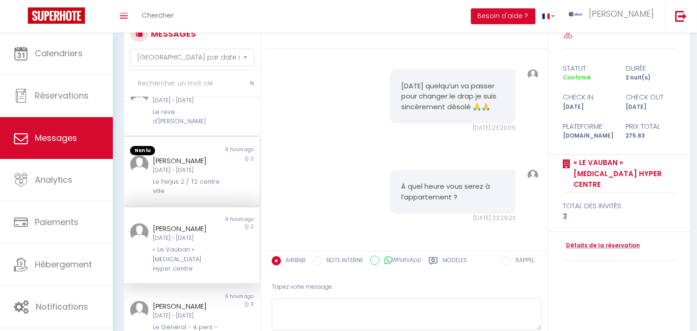
click at [197, 196] on div "Le Ferjus 2 / T2 centre ville" at bounding box center [186, 186] width 67 height 19
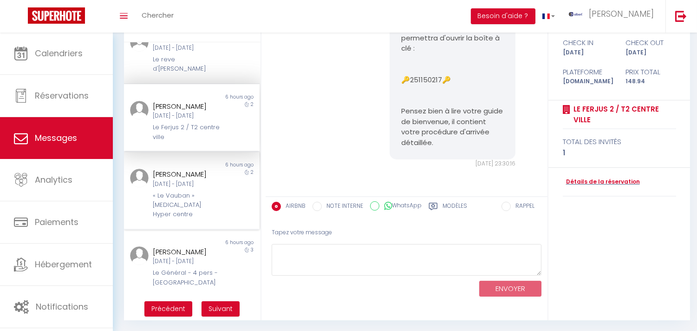
click at [196, 198] on div "[PERSON_NAME] [DATE] - [DATE] « Le Vauban » [MEDICAL_DATA] Hyper centre" at bounding box center [186, 194] width 79 height 51
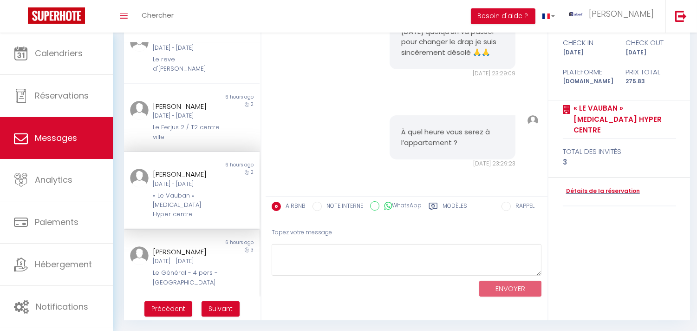
click at [217, 264] on div "[PERSON_NAME] [DATE] - [DATE] Le Général - 4 pers - [GEOGRAPHIC_DATA]" at bounding box center [186, 266] width 79 height 41
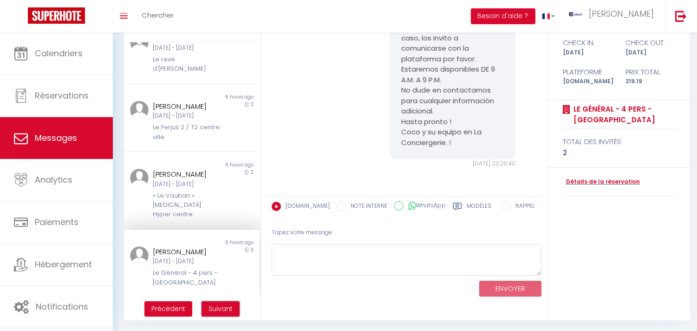
click at [225, 301] on button "Suivant" at bounding box center [221, 309] width 38 height 16
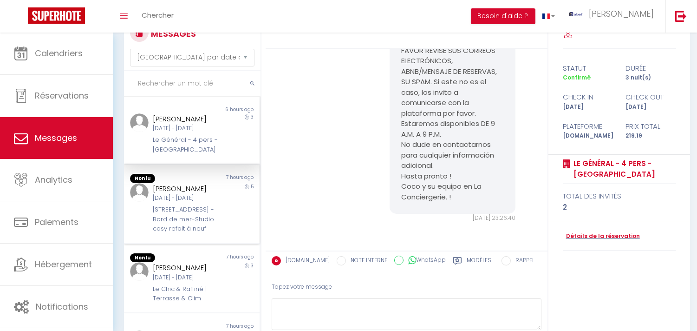
click at [191, 189] on div "[PERSON_NAME]" at bounding box center [186, 188] width 67 height 11
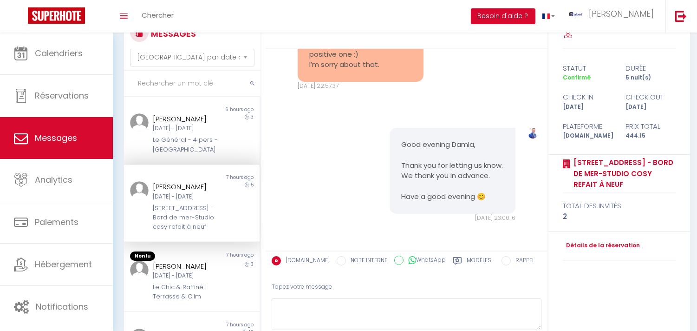
scroll to position [155, 0]
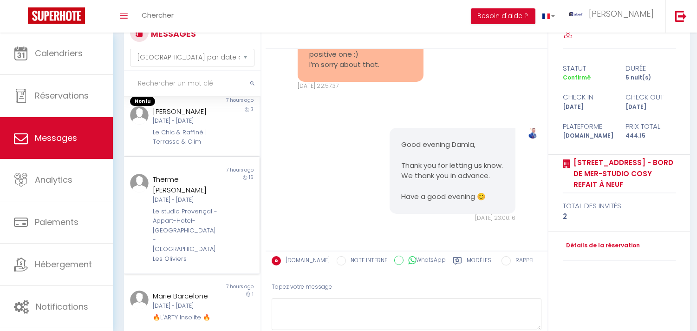
click at [191, 183] on div "Non lu 7 hours ago Therme [PERSON_NAME][DATE] - [DATE] Le studio Provençal - Ap…" at bounding box center [192, 215] width 136 height 117
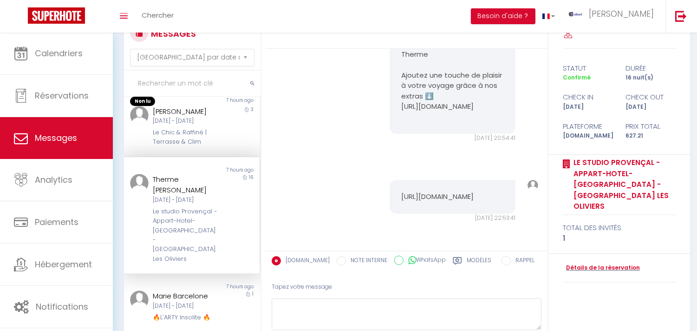
scroll to position [91, 0]
click at [191, 147] on div "Le Chic & Raffiné | Terrasse & Clim" at bounding box center [186, 137] width 67 height 19
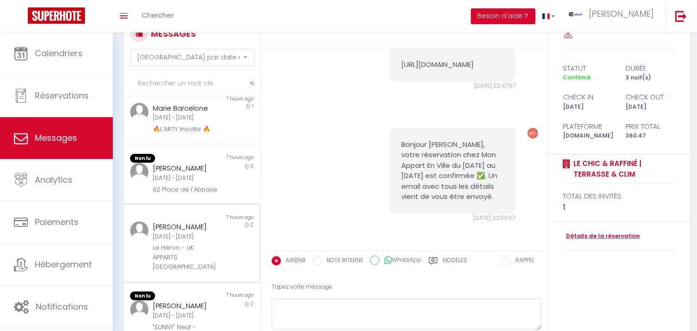
scroll to position [309, 0]
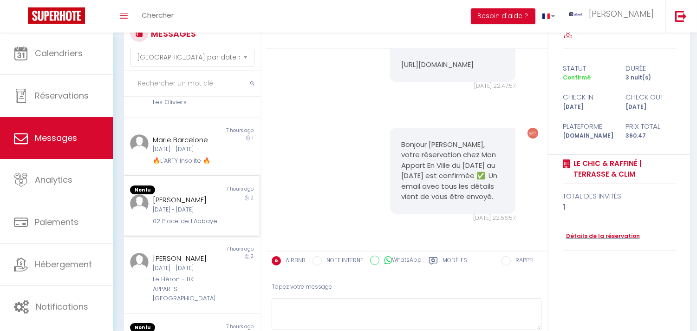
click at [194, 214] on div "[DATE] - [DATE]" at bounding box center [186, 209] width 67 height 9
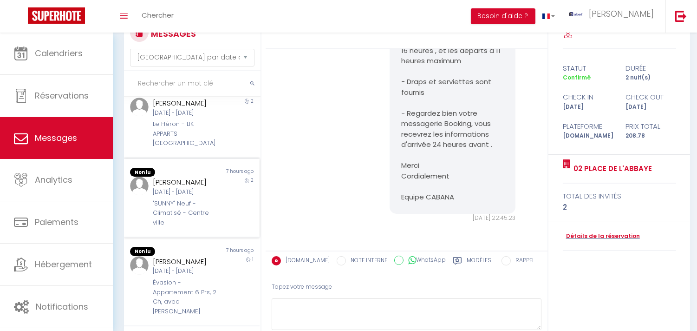
scroll to position [463, 0]
click at [194, 196] on div "[DATE] - [DATE]" at bounding box center [186, 192] width 67 height 9
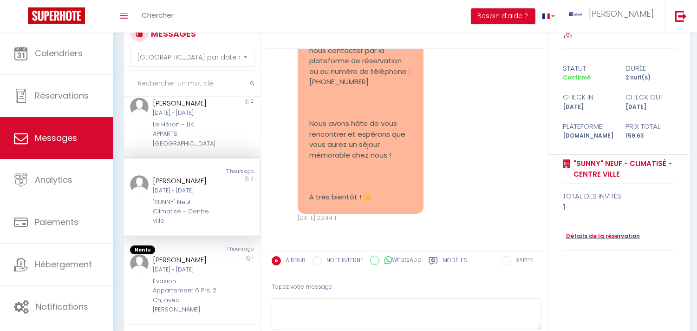
scroll to position [535, 0]
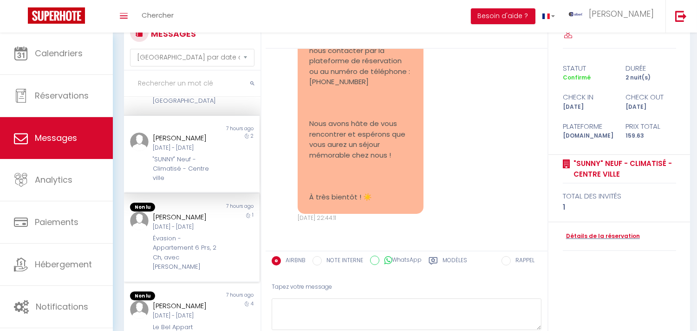
click at [198, 237] on div "Évasion - Appartement 6 Prs, 2 Ch, avec [PERSON_NAME]" at bounding box center [186, 253] width 67 height 38
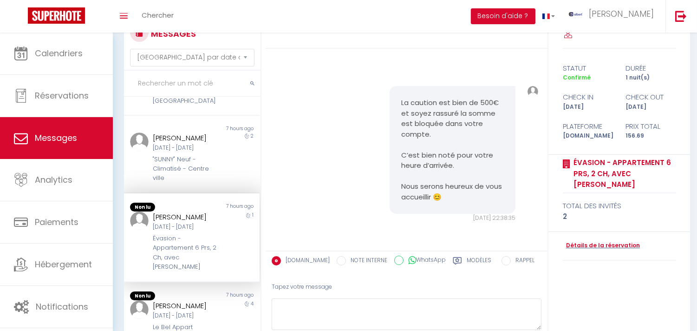
scroll to position [533, 0]
click at [217, 291] on div "7 hours ago" at bounding box center [226, 295] width 68 height 9
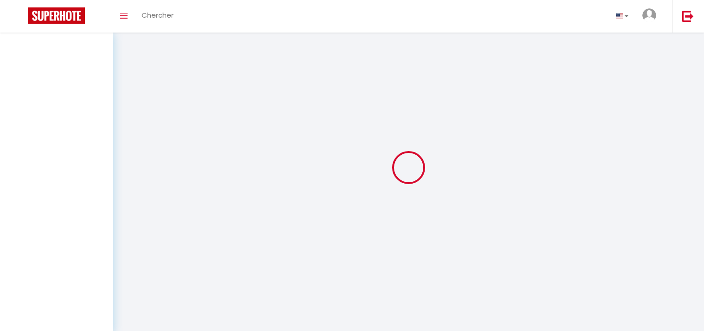
select select "message"
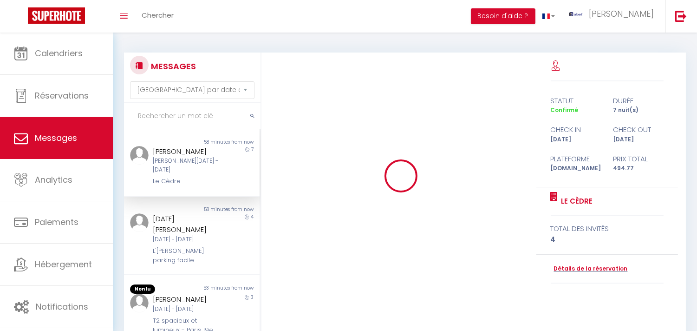
scroll to position [1108, 0]
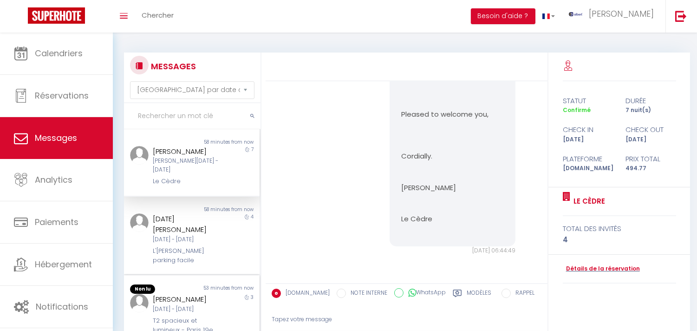
click at [187, 302] on div "[PERSON_NAME]" at bounding box center [186, 298] width 67 height 11
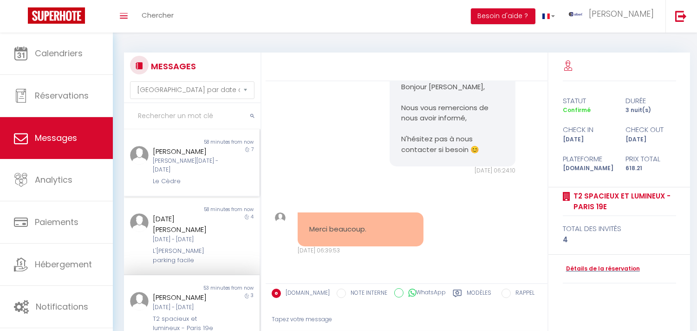
click at [198, 196] on div "Non lu 58 minutes from now Stefanie Meyer-Dietrich Sam 21 Mar - Sam 28 Mar Le C…" at bounding box center [192, 162] width 136 height 67
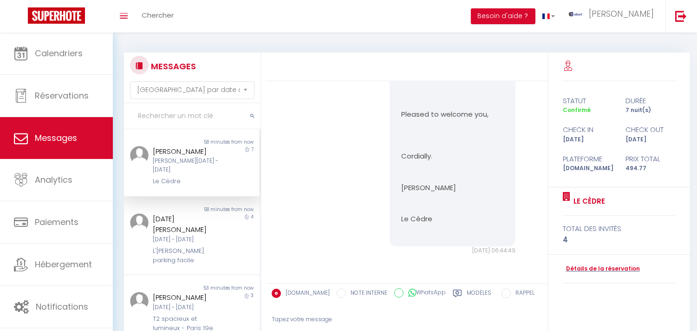
click at [202, 174] on div "Sam 21 Mar - Sam 28 Mar" at bounding box center [186, 165] width 67 height 18
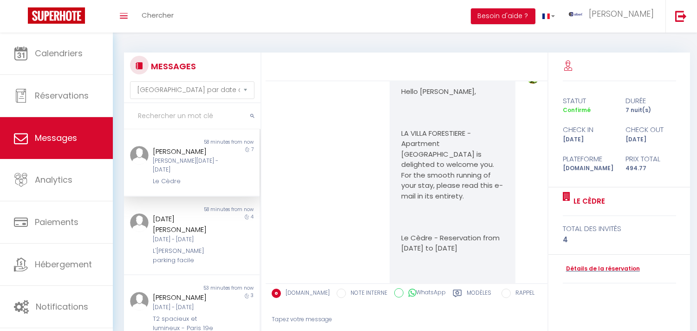
scroll to position [0, 0]
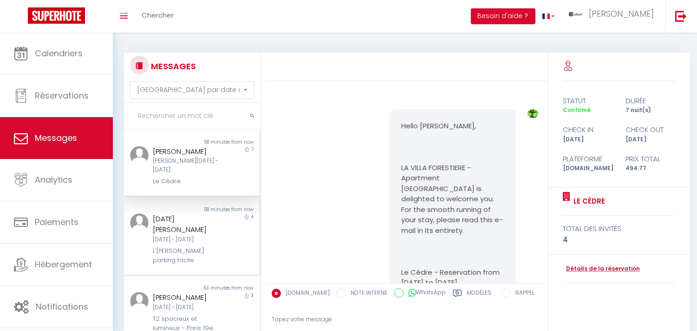
click at [226, 251] on div "4" at bounding box center [243, 239] width 34 height 52
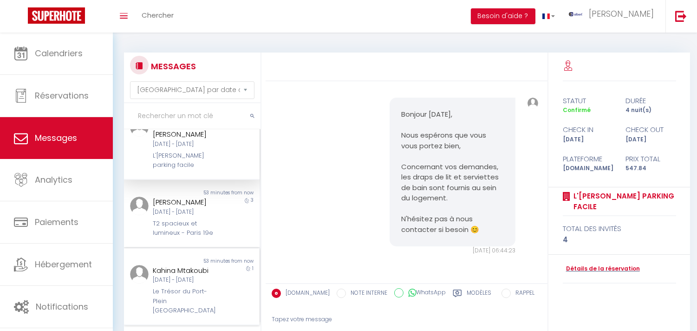
scroll to position [155, 0]
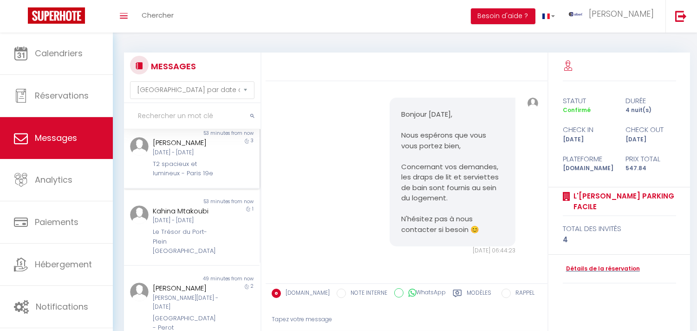
click at [194, 157] on div "[DATE] - [DATE]" at bounding box center [186, 152] width 67 height 9
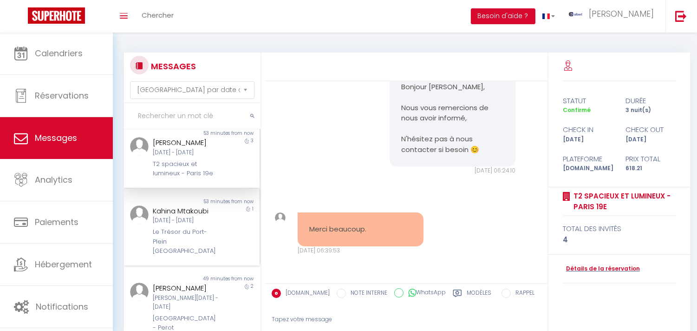
click at [184, 254] on div "Le Trésor du Port- Plein [GEOGRAPHIC_DATA]" at bounding box center [186, 241] width 67 height 28
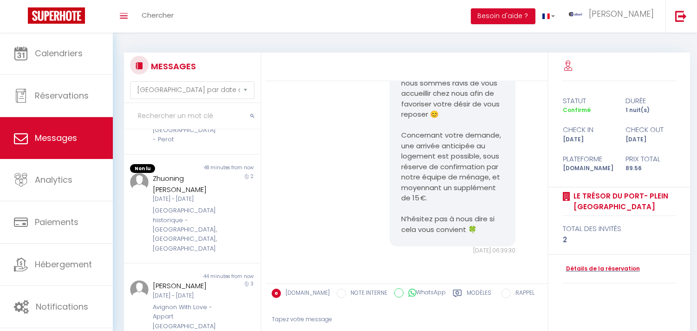
scroll to position [309, 0]
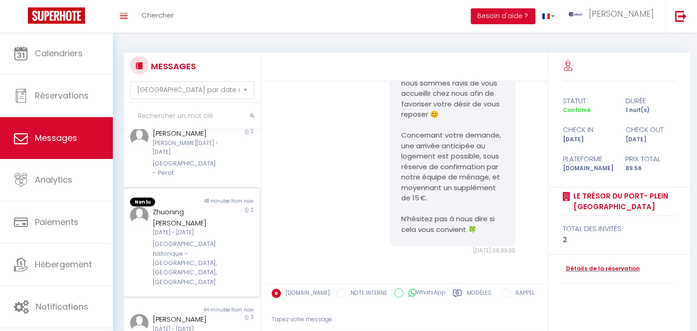
click at [185, 244] on div "Paris historique - Louvre, Notre Dame, Les Halles" at bounding box center [186, 262] width 67 height 47
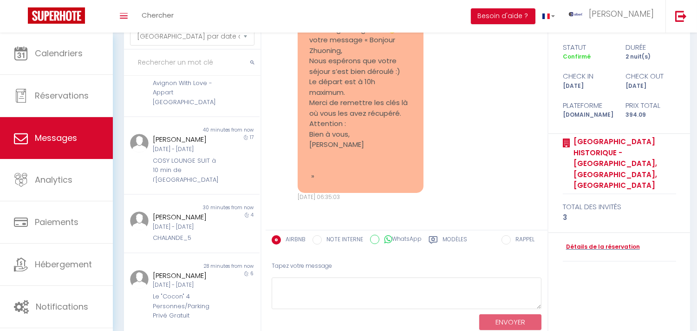
scroll to position [87, 0]
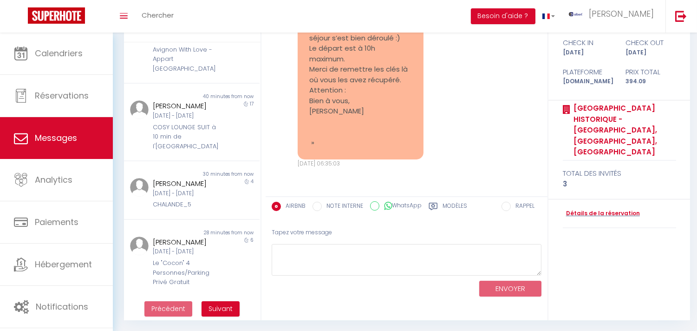
click at [232, 323] on div "MESSAGES Trier par date de réservation Trier par date de message Non lu 58 minu…" at bounding box center [405, 138] width 584 height 385
click at [231, 318] on ul "Précédent Suivant" at bounding box center [192, 308] width 137 height 24
click at [231, 315] on button "Suivant" at bounding box center [221, 309] width 38 height 16
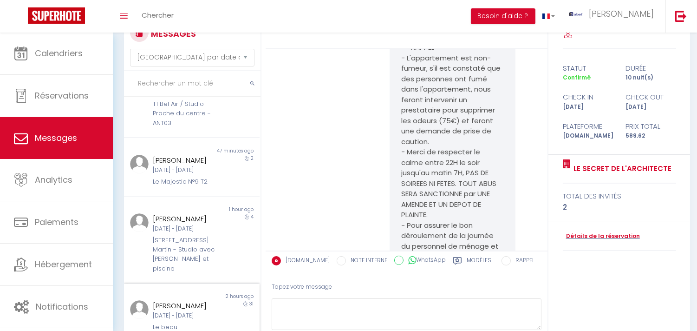
scroll to position [3812, 0]
